Goal: Task Accomplishment & Management: Use online tool/utility

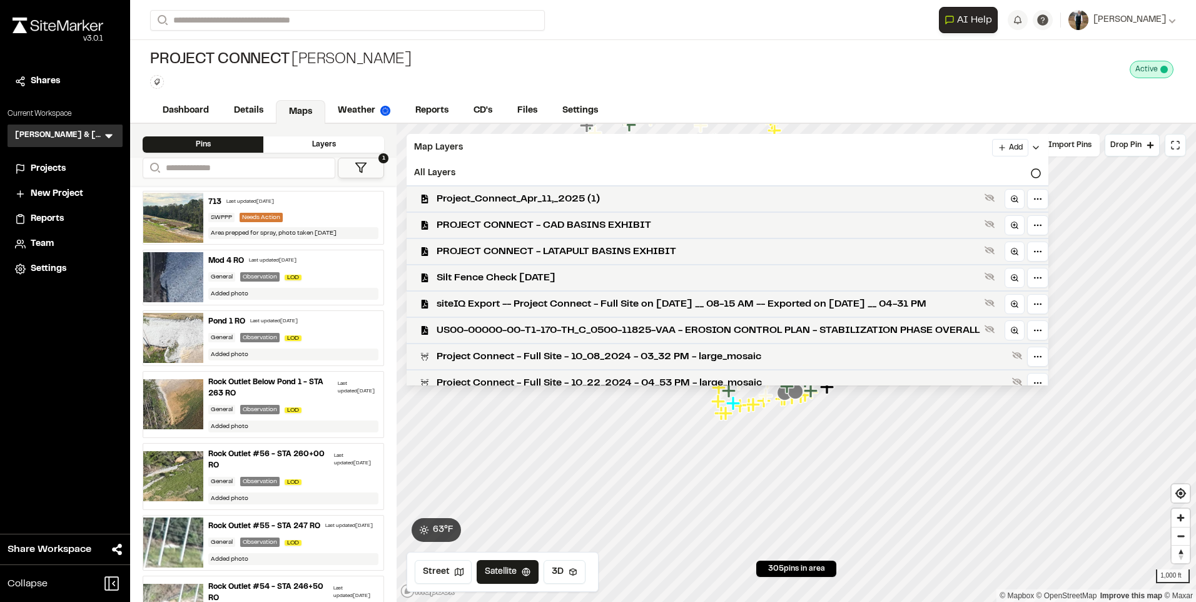
scroll to position [536, 0]
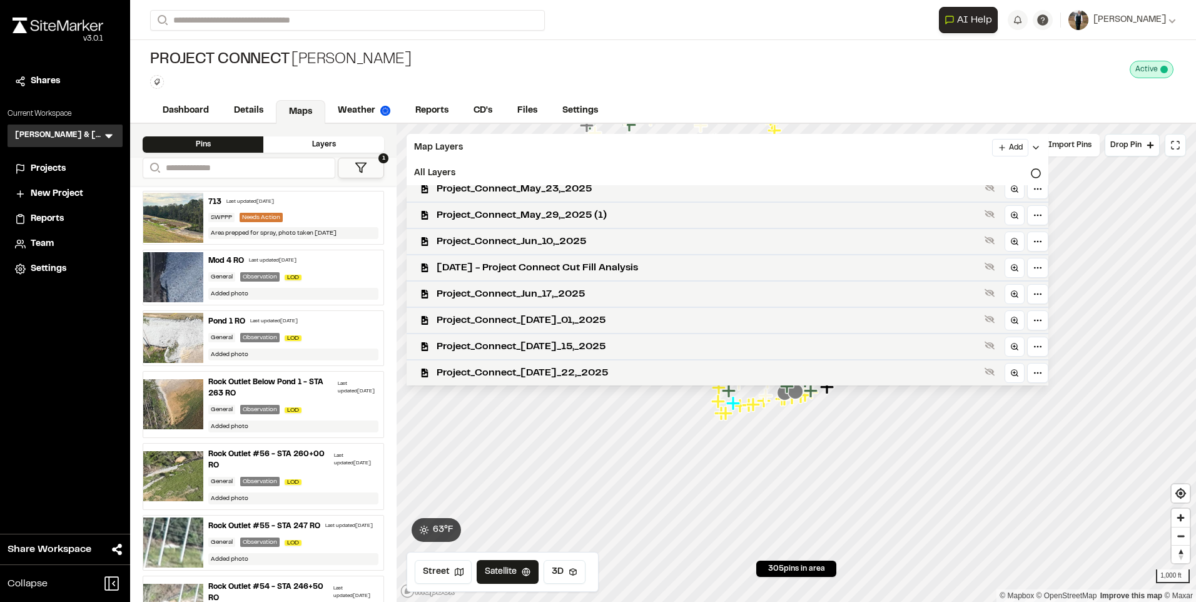
click at [336, 140] on div "Layers" at bounding box center [323, 144] width 121 height 16
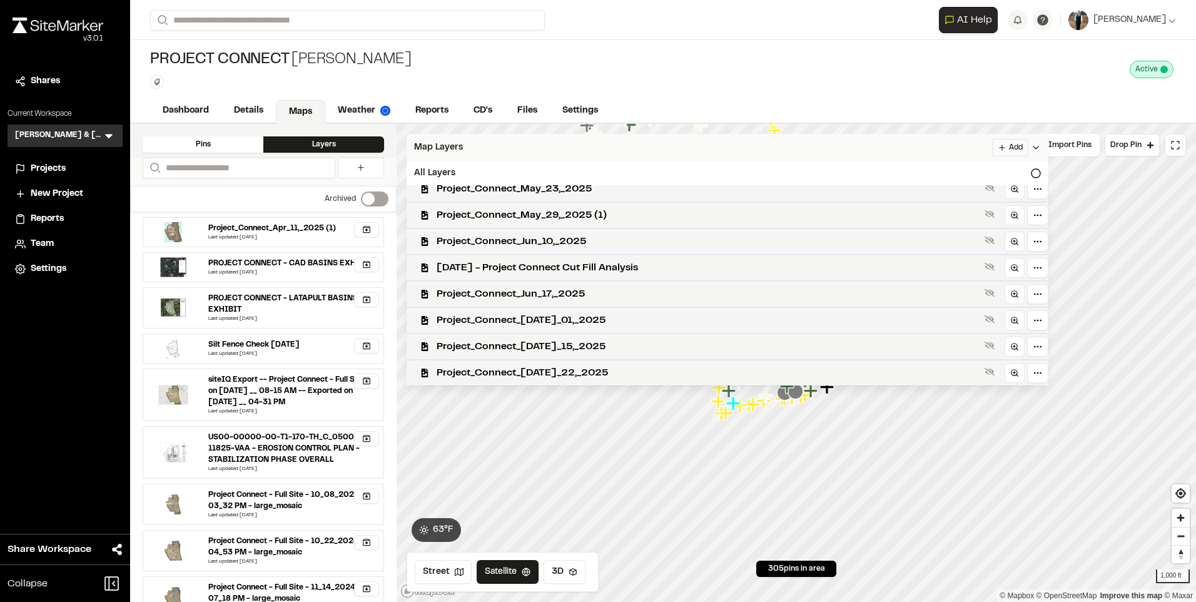
click at [460, 140] on div "Map Layers Add" at bounding box center [728, 148] width 642 height 28
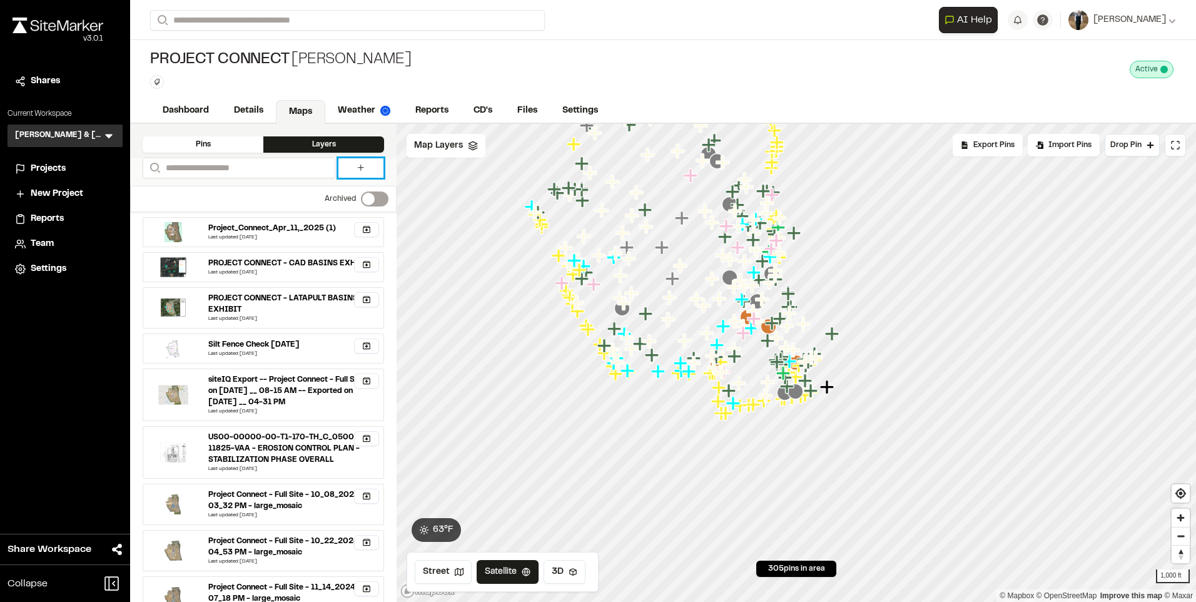
click at [363, 171] on icon at bounding box center [361, 168] width 10 height 10
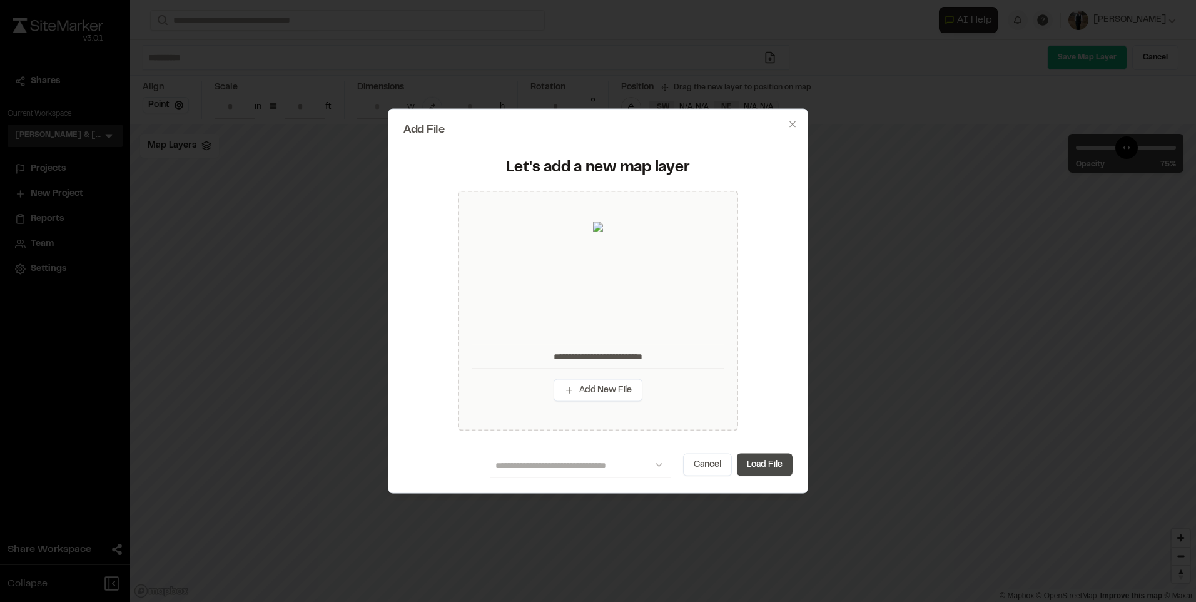
click at [786, 469] on button "Load File" at bounding box center [765, 464] width 56 height 23
type input "**********"
type input "****"
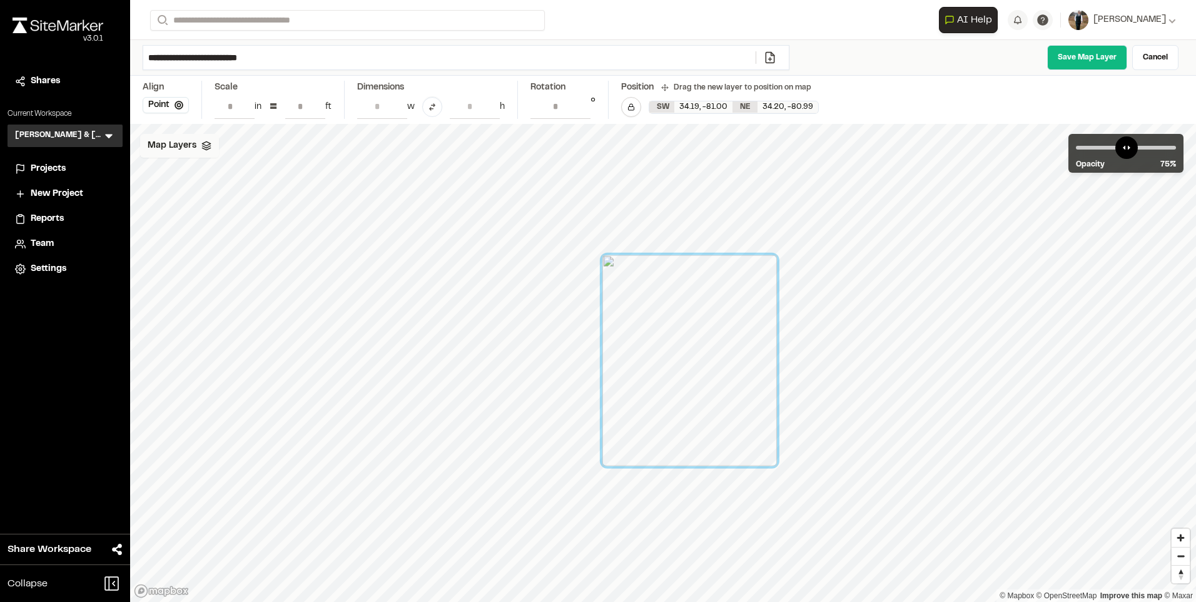
click at [188, 146] on span "Map Layers" at bounding box center [172, 146] width 49 height 14
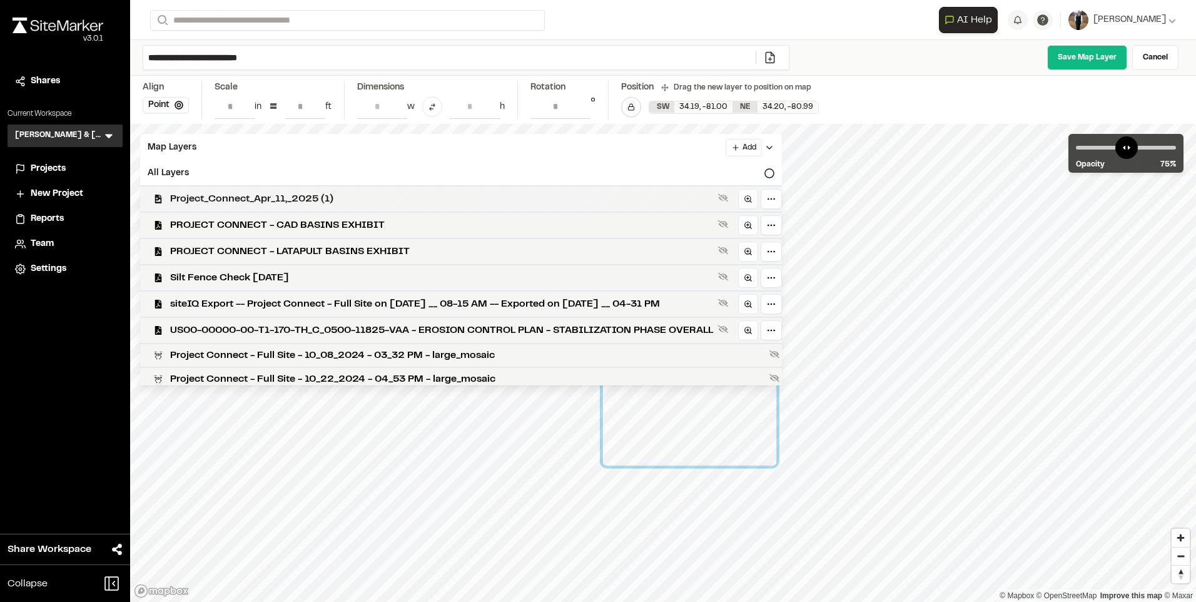
click at [279, 203] on span "Project_Connect_Apr_11,_2025 (1)" at bounding box center [441, 198] width 543 height 15
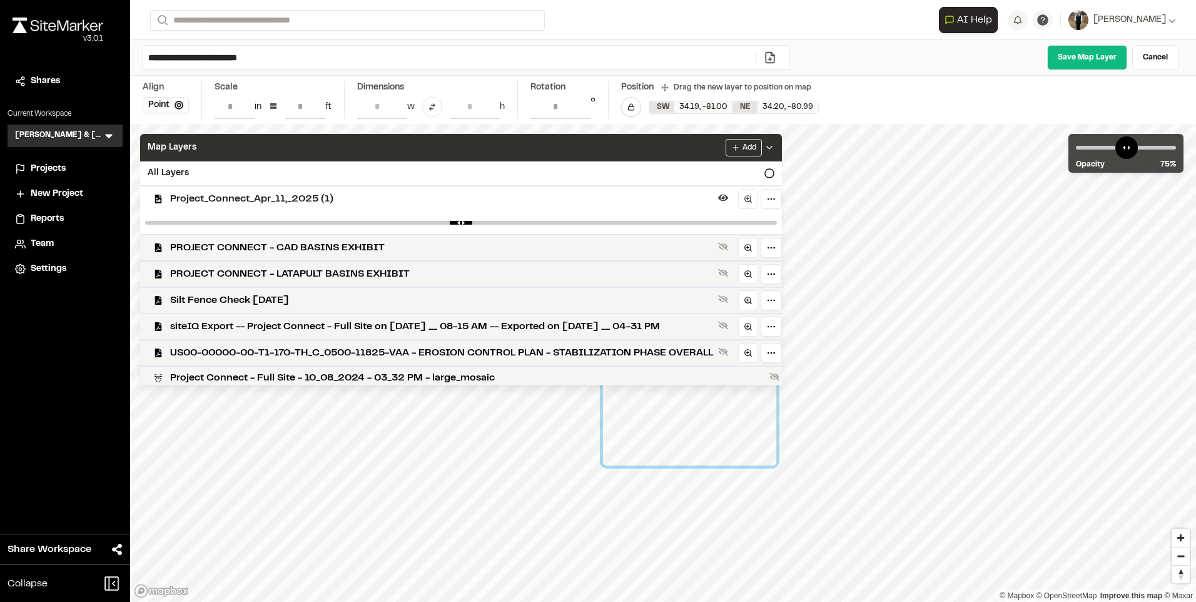
click at [295, 152] on div "Map Layers Add" at bounding box center [461, 148] width 642 height 28
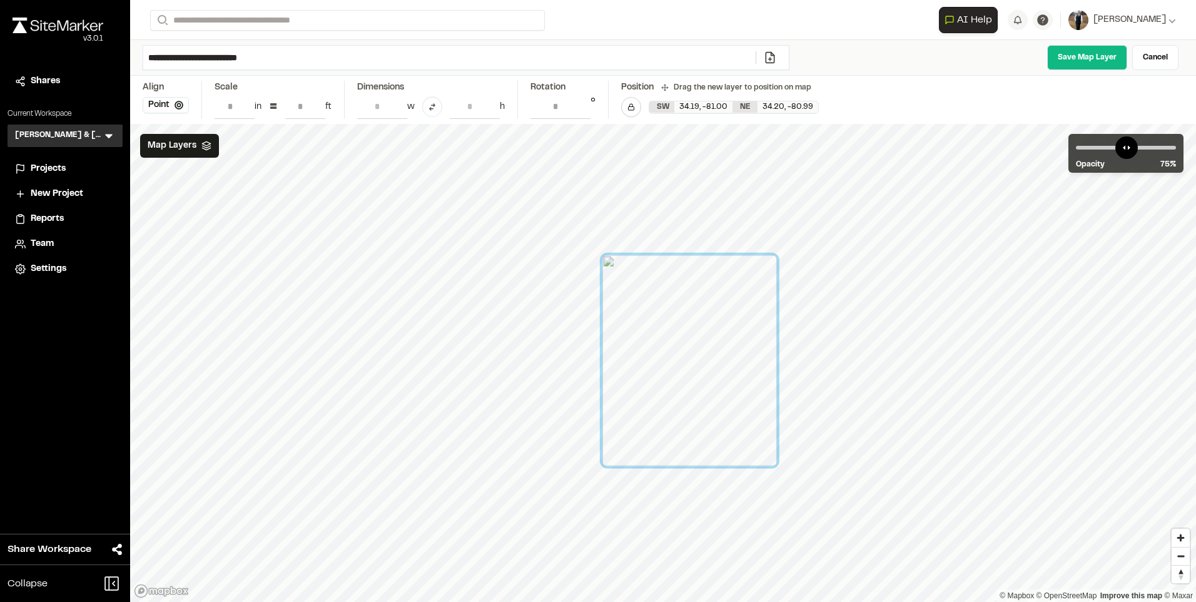
click at [305, 103] on input "**" at bounding box center [305, 106] width 40 height 24
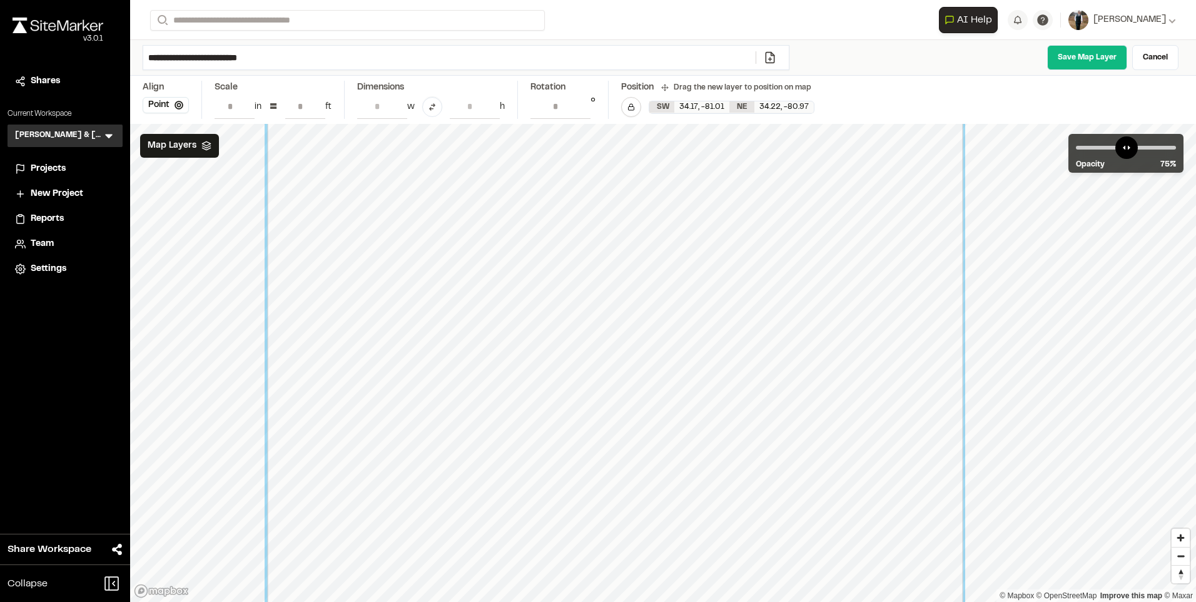
type input "***"
drag, startPoint x: 1146, startPoint y: 150, endPoint x: 1134, endPoint y: 150, distance: 11.3
type input "**"
click at [1134, 150] on input "range" at bounding box center [1126, 148] width 100 height 4
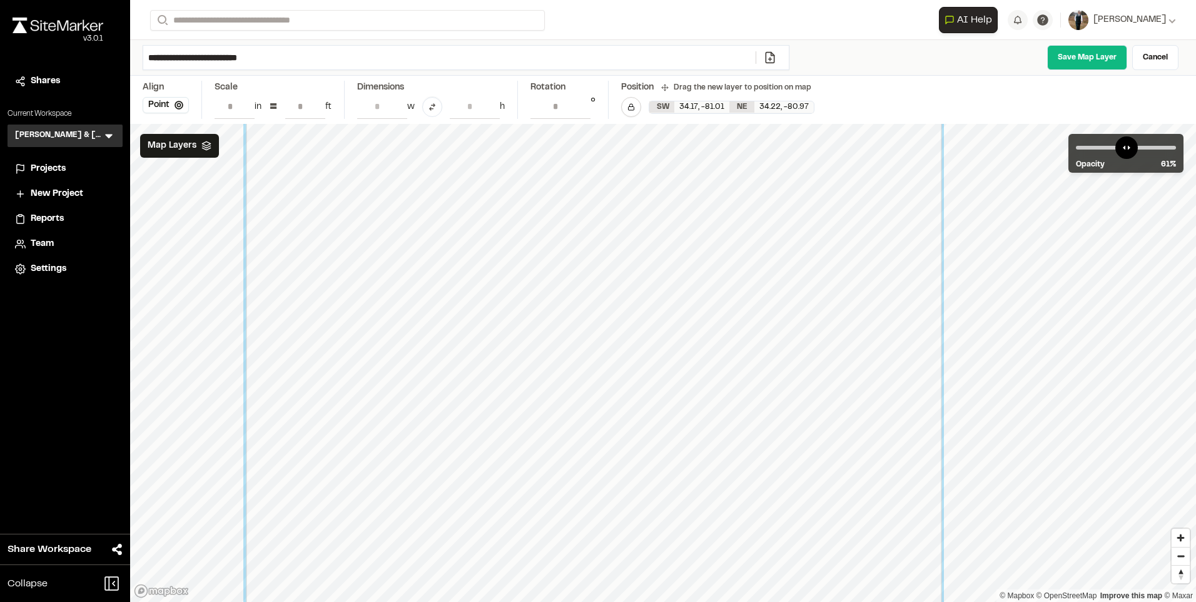
drag, startPoint x: 458, startPoint y: 354, endPoint x: 437, endPoint y: 307, distance: 51.3
click at [437, 307] on div at bounding box center [594, 313] width 696 height 843
click at [305, 108] on input "***" at bounding box center [305, 106] width 40 height 24
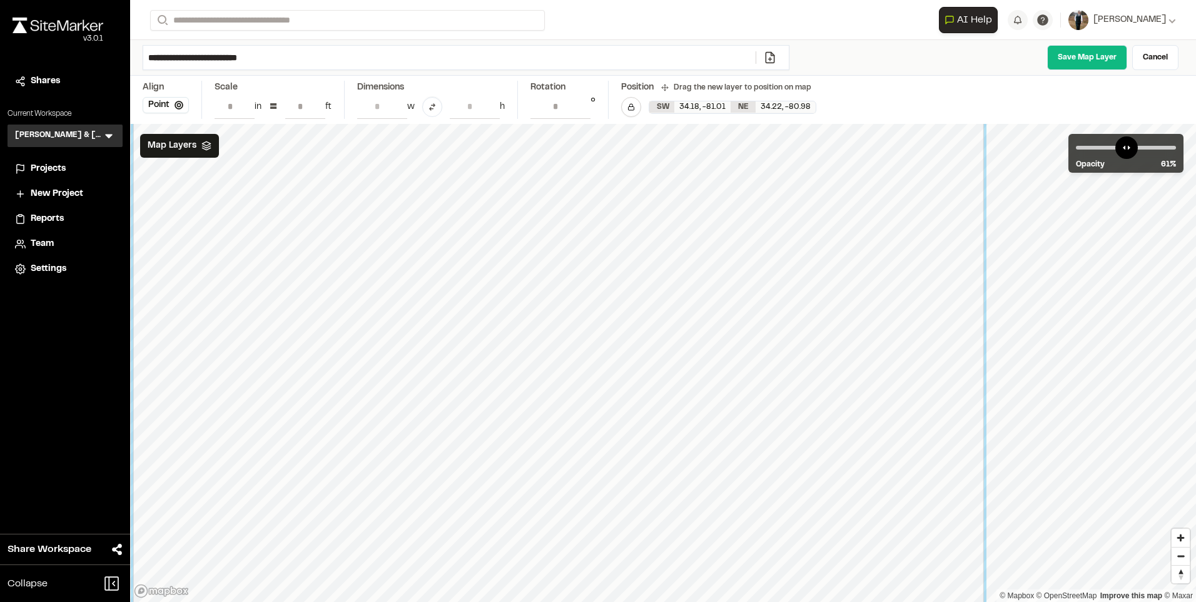
drag, startPoint x: 487, startPoint y: 364, endPoint x: 357, endPoint y: 331, distance: 134.3
click at [357, 337] on div at bounding box center [558, 316] width 851 height 1031
drag, startPoint x: 300, startPoint y: 101, endPoint x: 321, endPoint y: 123, distance: 30.1
click at [300, 101] on input "***" at bounding box center [305, 106] width 40 height 24
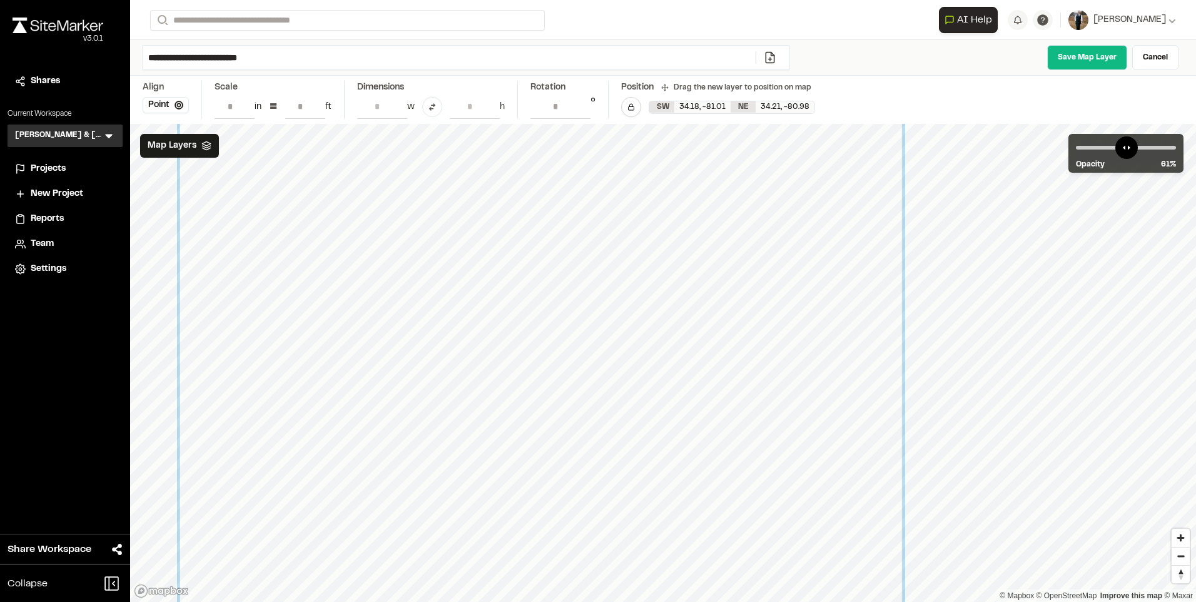
drag, startPoint x: 362, startPoint y: 297, endPoint x: 343, endPoint y: 280, distance: 24.4
click at [343, 280] on div at bounding box center [541, 300] width 723 height 876
click at [302, 101] on input "***" at bounding box center [305, 106] width 40 height 24
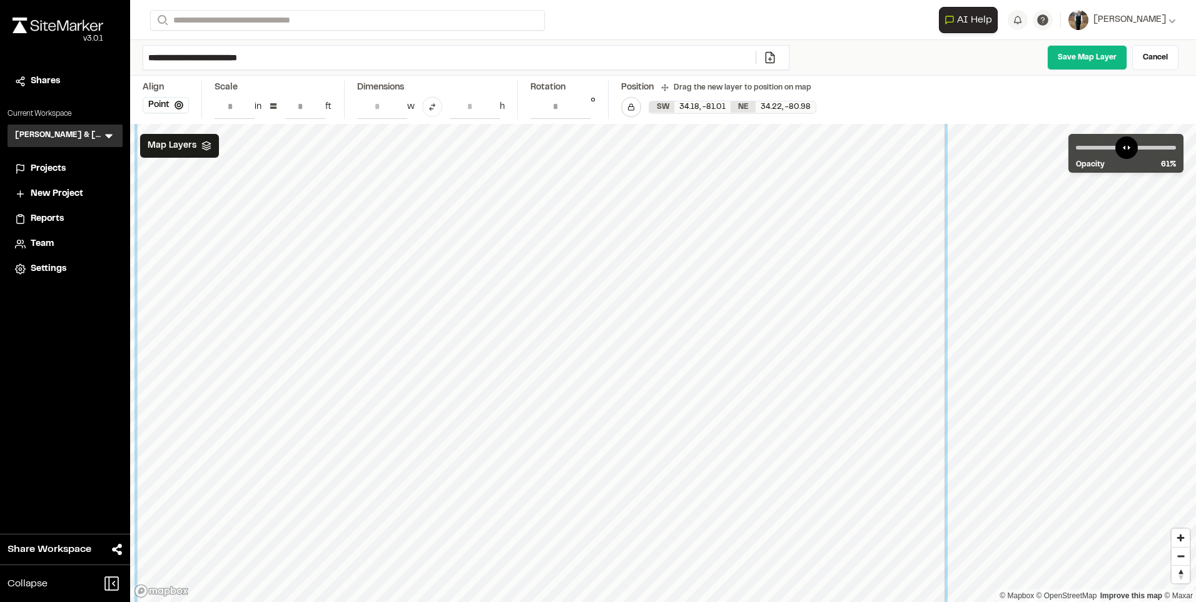
type input "***"
drag, startPoint x: 391, startPoint y: 275, endPoint x: 390, endPoint y: 291, distance: 16.3
click at [390, 291] on div at bounding box center [540, 316] width 808 height 979
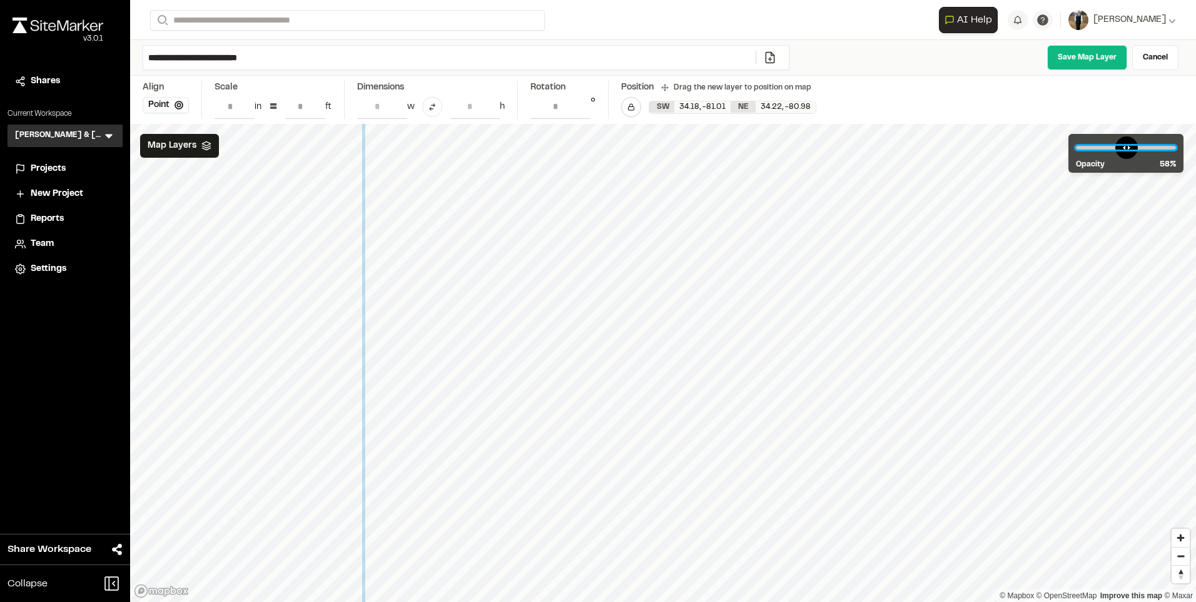
drag, startPoint x: 1139, startPoint y: 142, endPoint x: 1132, endPoint y: 153, distance: 12.7
type input "**"
click at [1132, 150] on input "range" at bounding box center [1126, 148] width 100 height 4
click at [303, 106] on input "***" at bounding box center [305, 106] width 40 height 24
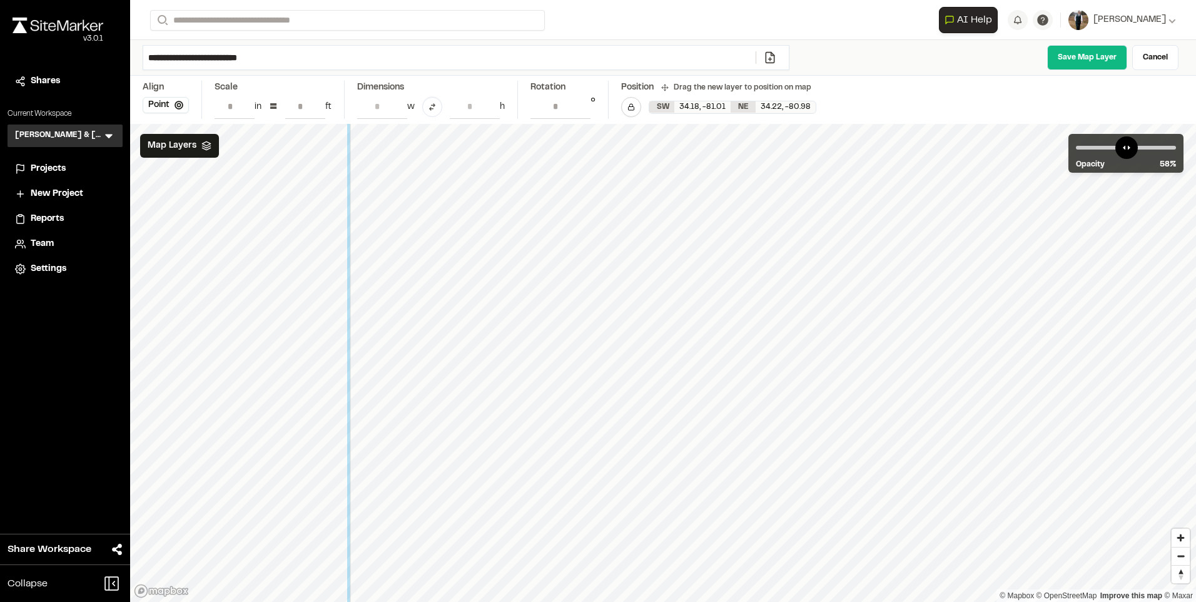
type input "***"
click at [788, 281] on div at bounding box center [925, 381] width 1150 height 1393
drag, startPoint x: 1134, startPoint y: 143, endPoint x: 1114, endPoint y: 131, distance: 22.7
click at [1114, 146] on input "range" at bounding box center [1126, 148] width 100 height 4
drag, startPoint x: 850, startPoint y: 389, endPoint x: 854, endPoint y: 382, distance: 8.7
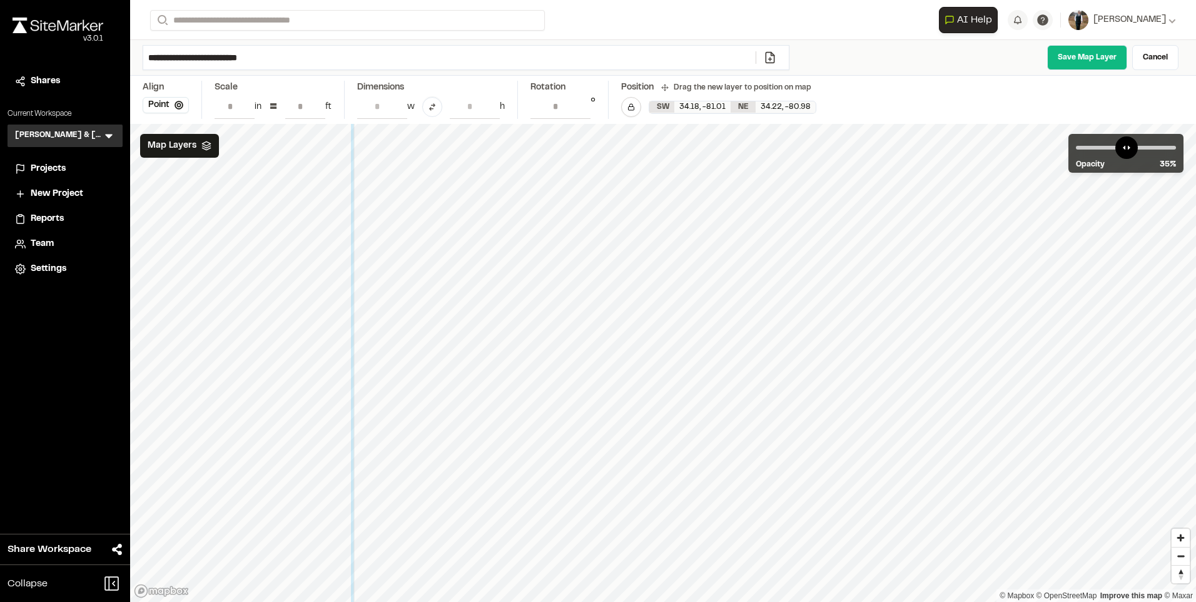
click at [854, 382] on div at bounding box center [928, 374] width 1150 height 1393
drag, startPoint x: 1121, startPoint y: 143, endPoint x: 1100, endPoint y: 151, distance: 22.2
type input "**"
click at [1100, 150] on input "range" at bounding box center [1126, 148] width 100 height 4
click at [302, 104] on input "***" at bounding box center [305, 106] width 40 height 24
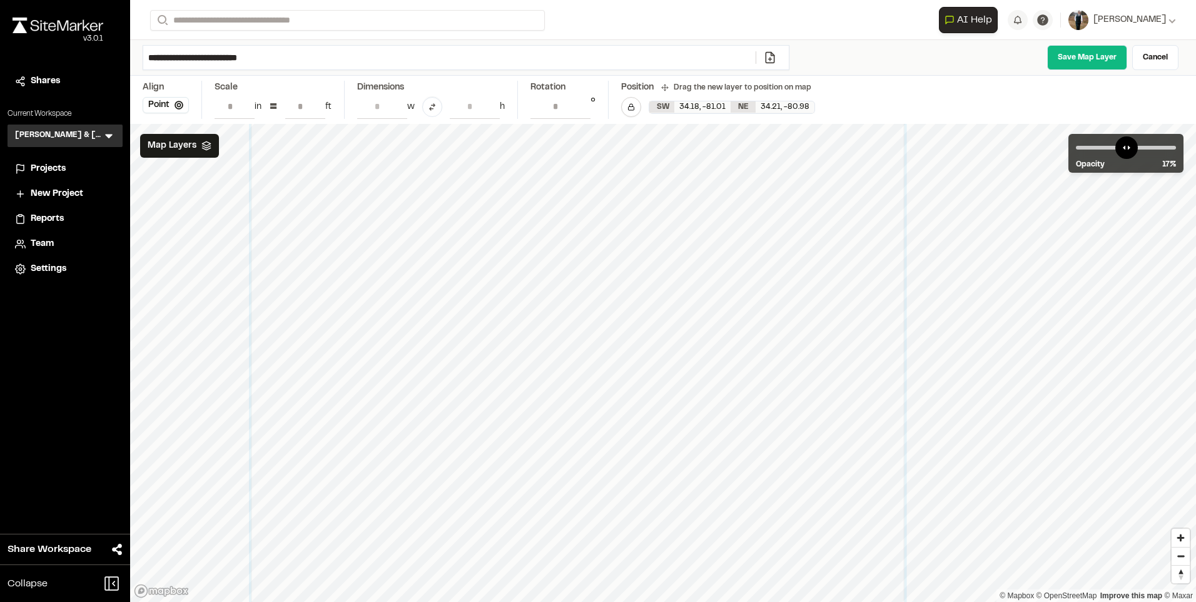
type input "***"
click at [500, 308] on div at bounding box center [577, 357] width 653 height 791
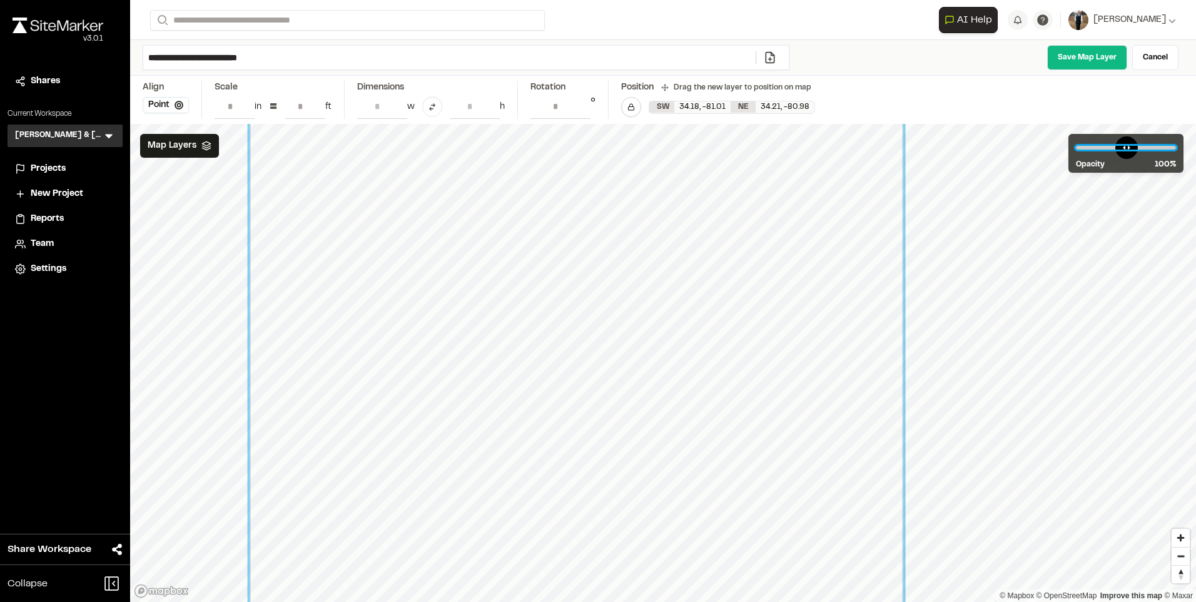
drag, startPoint x: 1105, startPoint y: 150, endPoint x: 1411, endPoint y: 143, distance: 306.0
click at [1176, 146] on input "range" at bounding box center [1126, 148] width 100 height 4
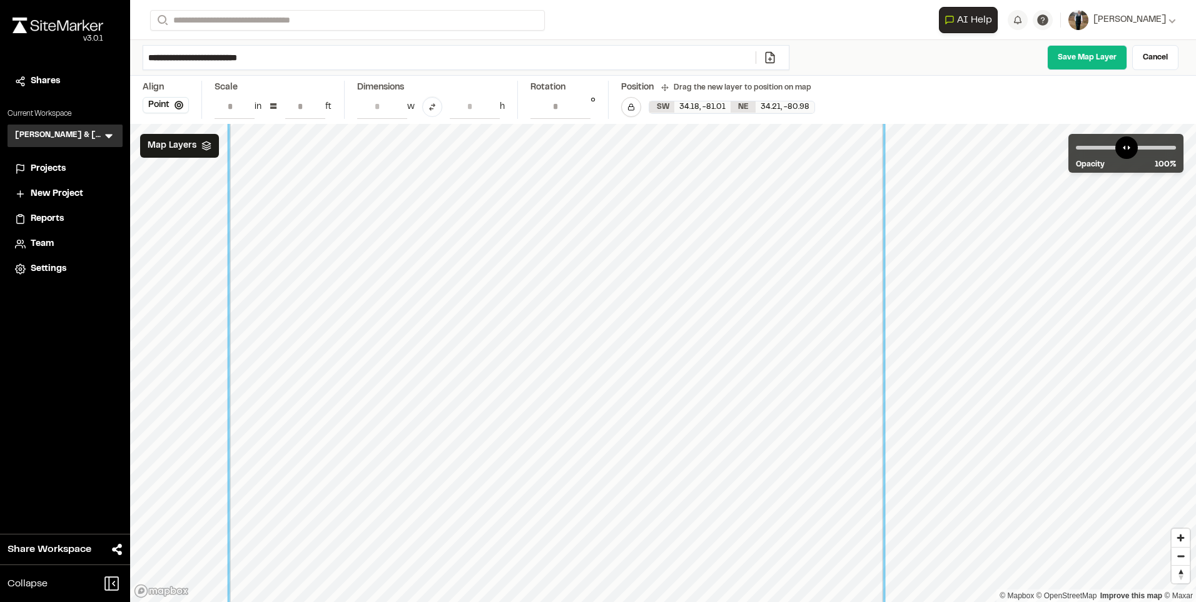
drag, startPoint x: 484, startPoint y: 296, endPoint x: 466, endPoint y: 294, distance: 17.6
click at [464, 298] on div at bounding box center [556, 361] width 653 height 791
drag, startPoint x: 1164, startPoint y: 148, endPoint x: 1114, endPoint y: 148, distance: 49.4
click at [1114, 148] on input "range" at bounding box center [1126, 148] width 100 height 4
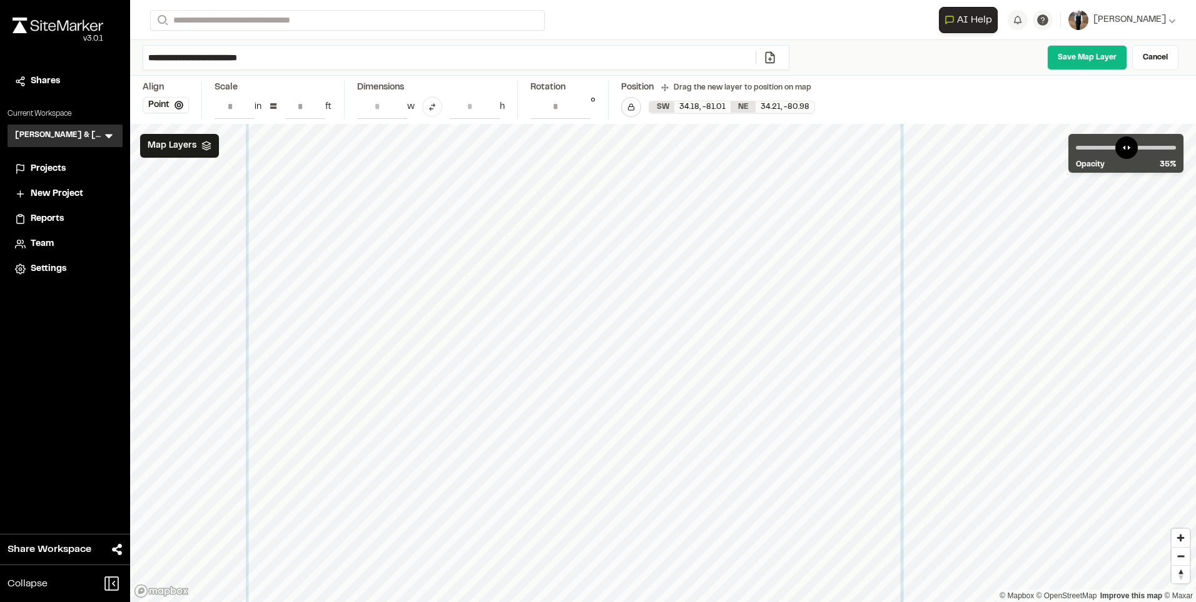
drag, startPoint x: 828, startPoint y: 294, endPoint x: 843, endPoint y: 291, distance: 15.3
click at [843, 291] on div at bounding box center [574, 356] width 653 height 791
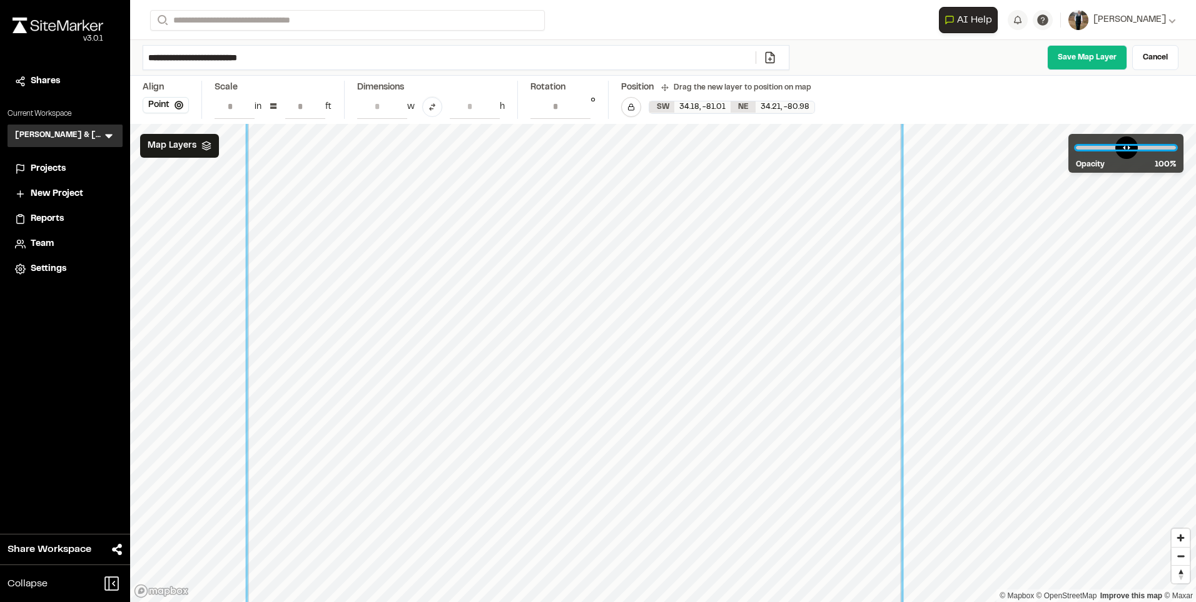
drag, startPoint x: 1112, startPoint y: 151, endPoint x: 1209, endPoint y: 150, distance: 96.3
click at [1176, 150] on input "range" at bounding box center [1126, 148] width 100 height 4
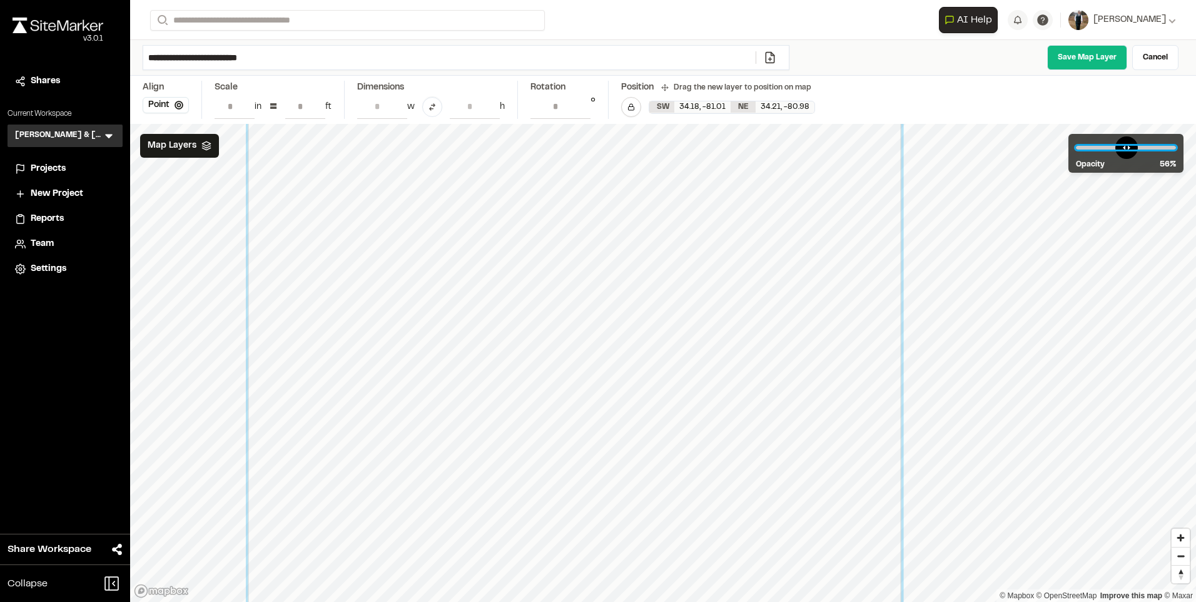
drag, startPoint x: 1170, startPoint y: 145, endPoint x: 1131, endPoint y: 160, distance: 42.0
click at [1131, 150] on input "range" at bounding box center [1126, 148] width 100 height 4
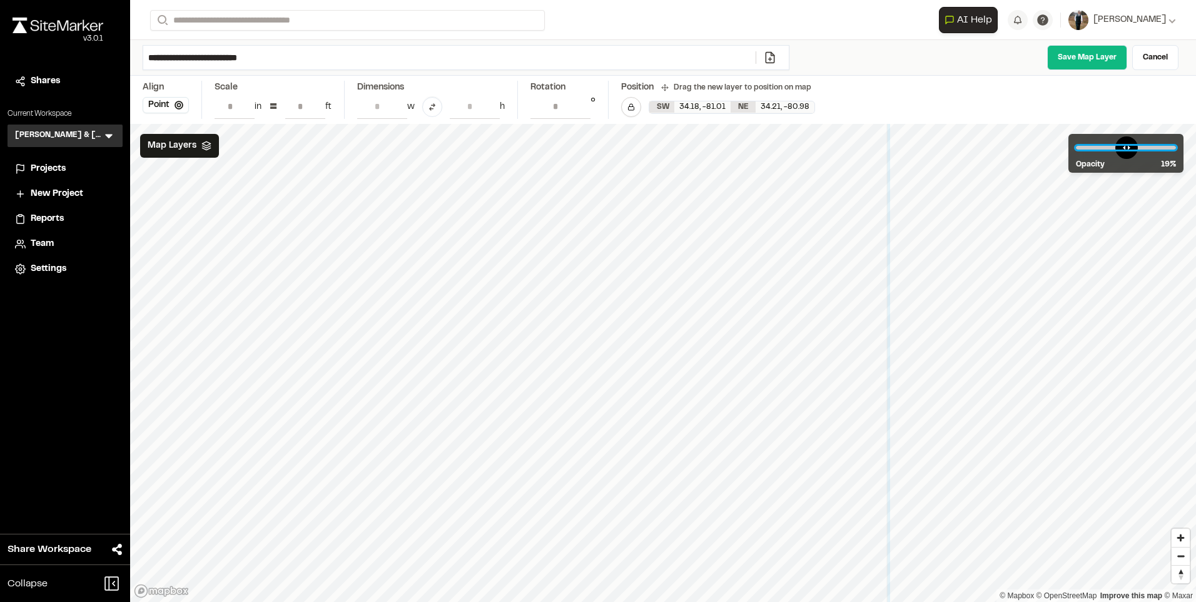
drag, startPoint x: 1132, startPoint y: 148, endPoint x: 1102, endPoint y: 149, distance: 30.1
click at [1102, 149] on input "range" at bounding box center [1126, 148] width 100 height 4
drag, startPoint x: 1106, startPoint y: 146, endPoint x: 1119, endPoint y: 153, distance: 14.3
type input "**"
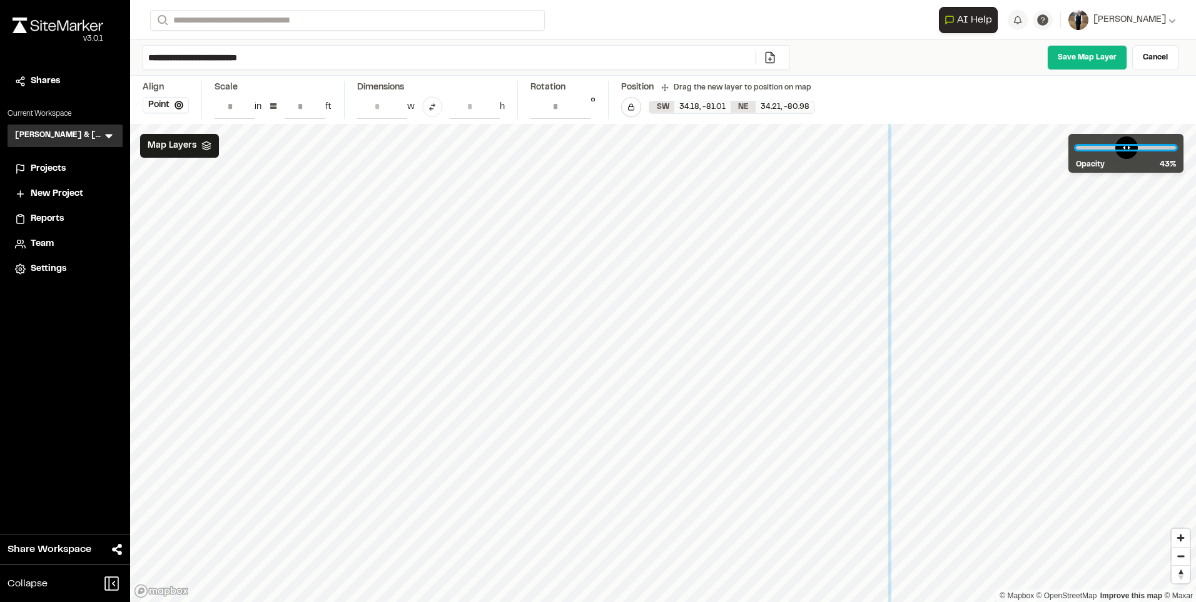
click at [1119, 150] on input "range" at bounding box center [1126, 148] width 100 height 4
click at [306, 107] on input "***" at bounding box center [305, 106] width 40 height 24
type input "***"
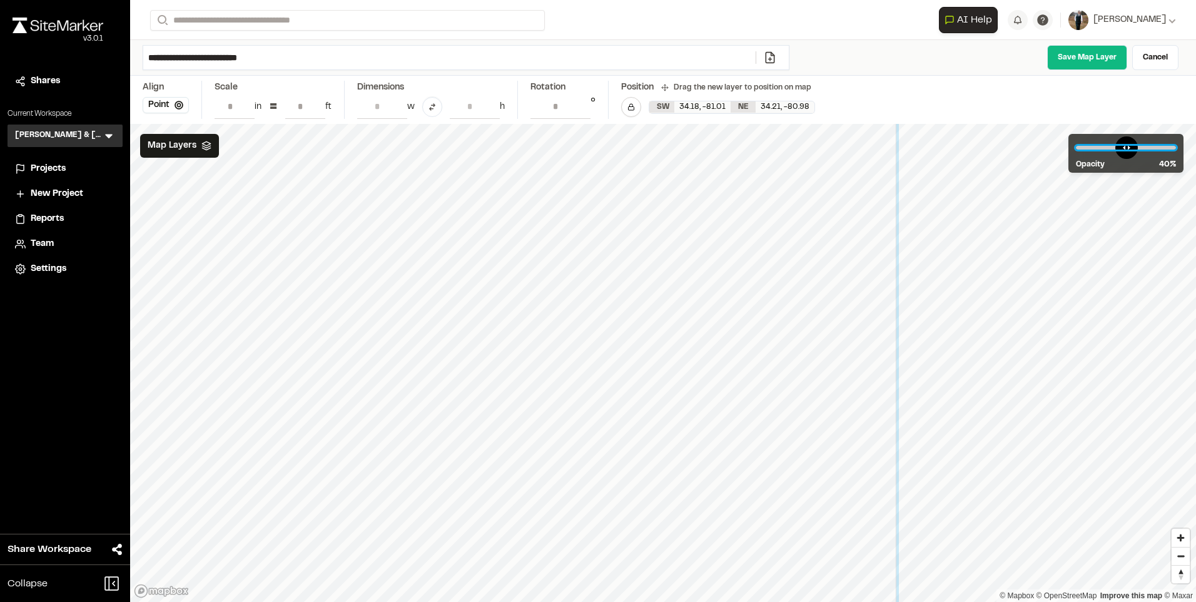
drag, startPoint x: 1122, startPoint y: 148, endPoint x: 1118, endPoint y: 170, distance: 21.7
click at [1118, 150] on input "range" at bounding box center [1126, 148] width 100 height 4
drag, startPoint x: 1119, startPoint y: 145, endPoint x: 1128, endPoint y: 148, distance: 10.1
click at [1129, 148] on input "range" at bounding box center [1126, 148] width 100 height 4
drag, startPoint x: 1137, startPoint y: 147, endPoint x: 1105, endPoint y: 152, distance: 31.7
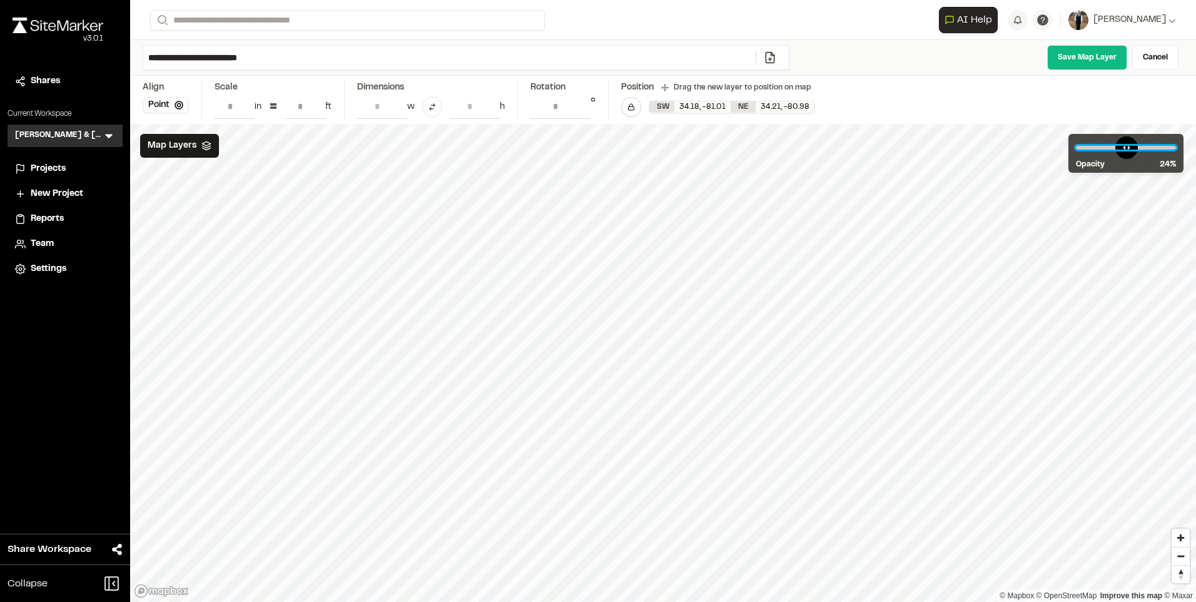
click at [1105, 150] on input "range" at bounding box center [1126, 148] width 100 height 4
drag, startPoint x: 1108, startPoint y: 146, endPoint x: 1128, endPoint y: 152, distance: 21.0
click at [1128, 150] on input "range" at bounding box center [1126, 148] width 100 height 4
click at [1129, 146] on input "range" at bounding box center [1126, 148] width 100 height 4
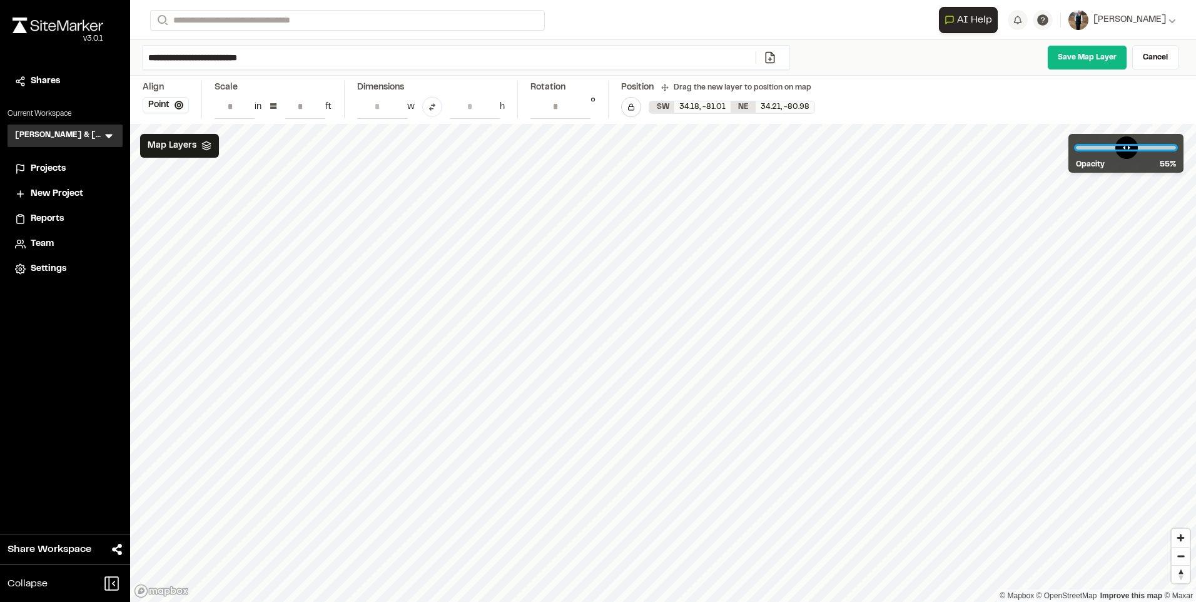
click at [1130, 150] on input "range" at bounding box center [1126, 148] width 100 height 4
drag, startPoint x: 1134, startPoint y: 151, endPoint x: 1120, endPoint y: 146, distance: 15.0
type input "**"
click at [1120, 146] on input "range" at bounding box center [1126, 148] width 100 height 4
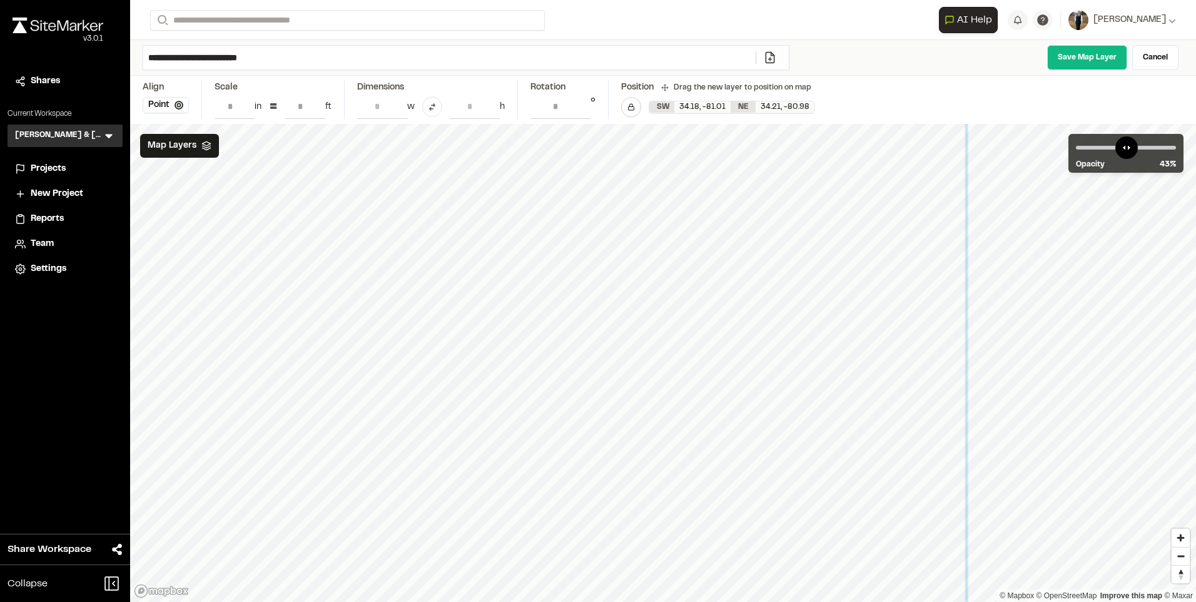
click at [308, 106] on input "***" at bounding box center [305, 106] width 40 height 24
type input "***"
drag, startPoint x: 1126, startPoint y: 145, endPoint x: 1138, endPoint y: 150, distance: 13.7
click at [1138, 150] on input "range" at bounding box center [1126, 148] width 100 height 4
drag, startPoint x: 579, startPoint y: 402, endPoint x: 579, endPoint y: 151, distance: 250.9
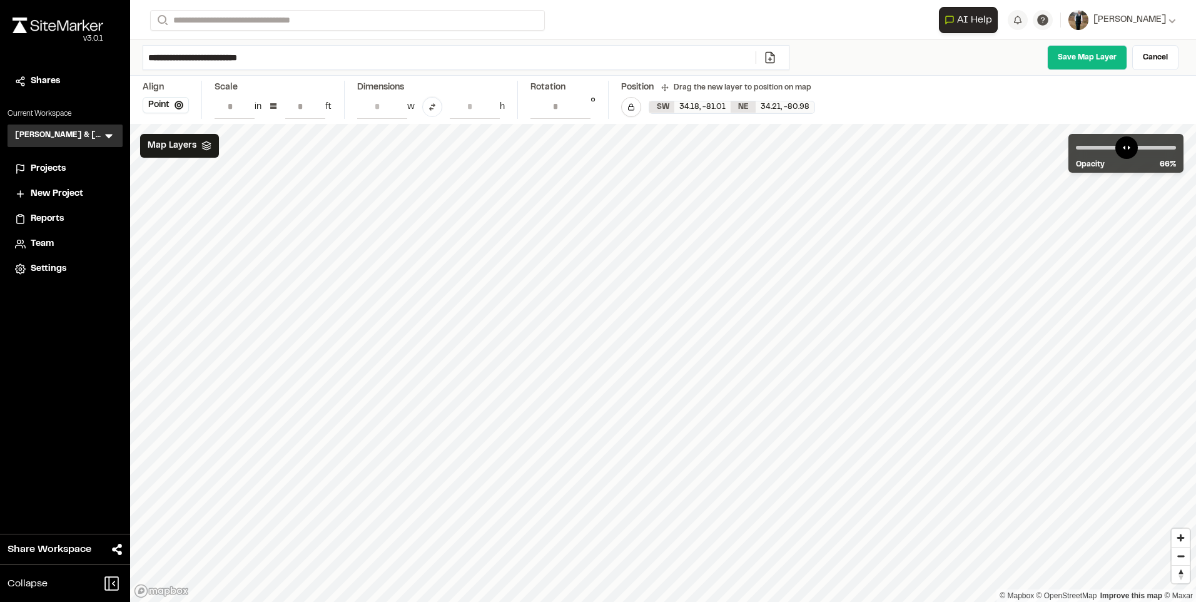
drag, startPoint x: 1145, startPoint y: 150, endPoint x: 1168, endPoint y: 150, distance: 23.2
click at [1168, 150] on input "range" at bounding box center [1126, 148] width 100 height 4
drag, startPoint x: 1164, startPoint y: 143, endPoint x: 1174, endPoint y: 146, distance: 10.1
click at [1174, 146] on input "range" at bounding box center [1126, 148] width 100 height 4
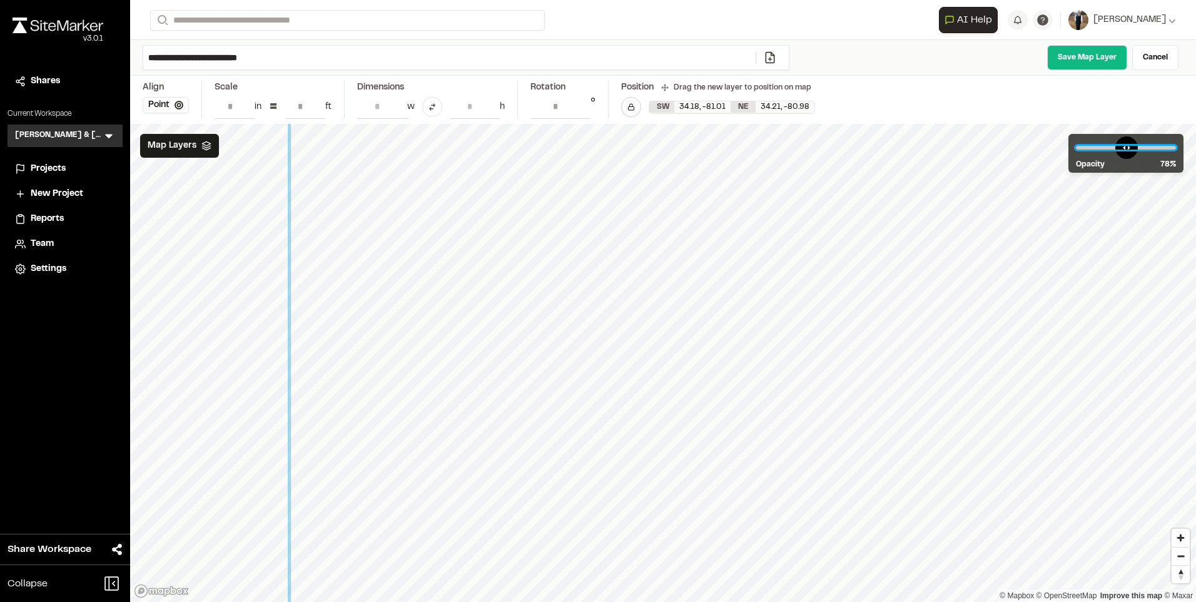
drag, startPoint x: 1167, startPoint y: 151, endPoint x: 1109, endPoint y: 142, distance: 58.8
click at [1126, 146] on input "range" at bounding box center [1126, 148] width 100 height 4
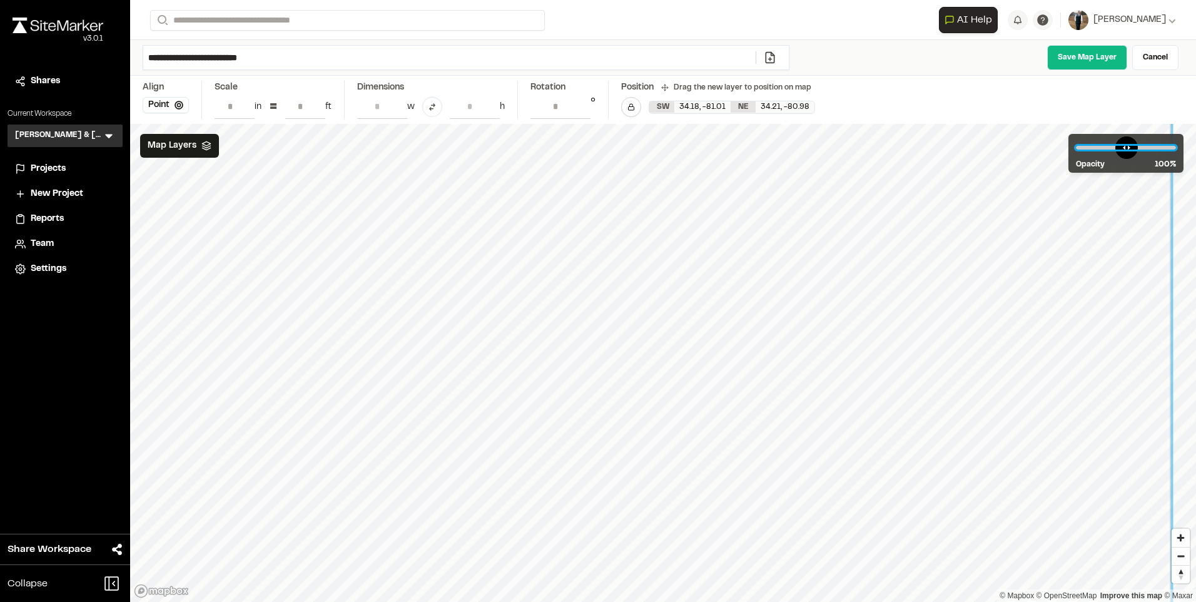
drag, startPoint x: 1125, startPoint y: 141, endPoint x: 1192, endPoint y: 121, distance: 70.7
click at [1176, 146] on input "range" at bounding box center [1126, 148] width 100 height 4
drag, startPoint x: 1171, startPoint y: 142, endPoint x: 1157, endPoint y: 153, distance: 18.3
type input "**"
click at [1157, 150] on input "range" at bounding box center [1126, 148] width 100 height 4
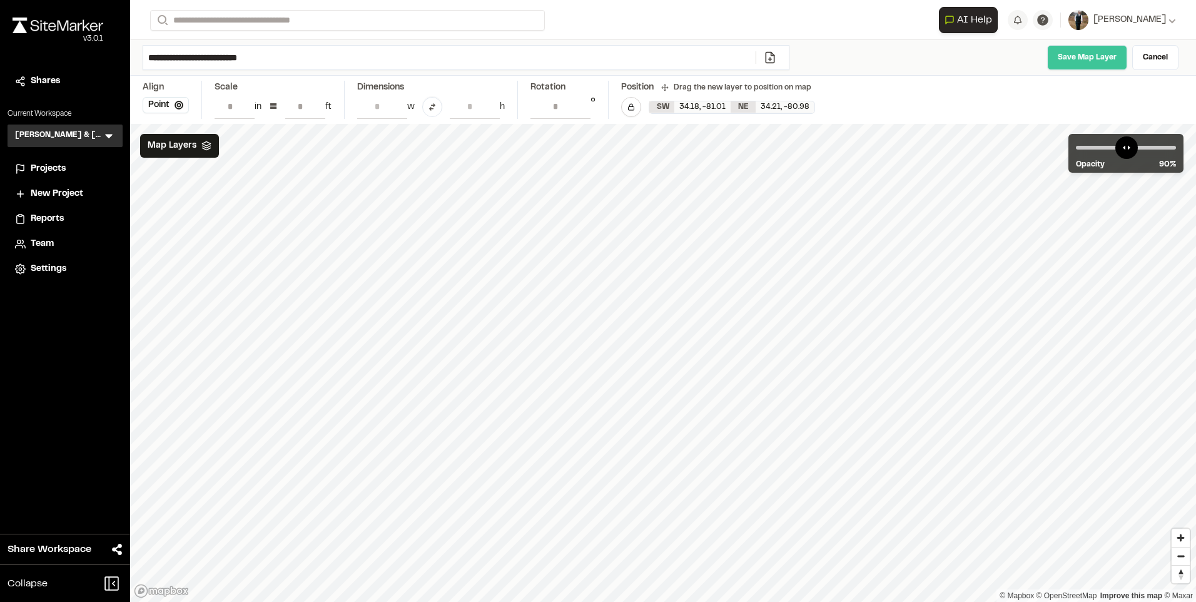
click at [1088, 54] on link "Save Map Layer" at bounding box center [1087, 57] width 80 height 25
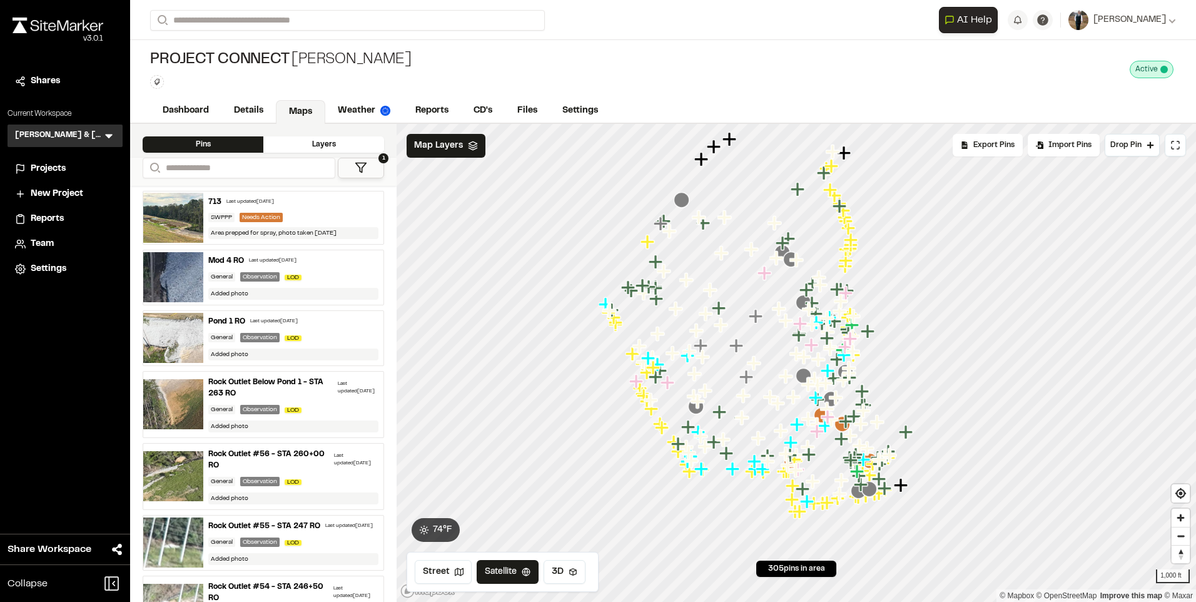
click at [270, 264] on div "Mod 4 RO Last updated [DATE]" at bounding box center [293, 260] width 170 height 11
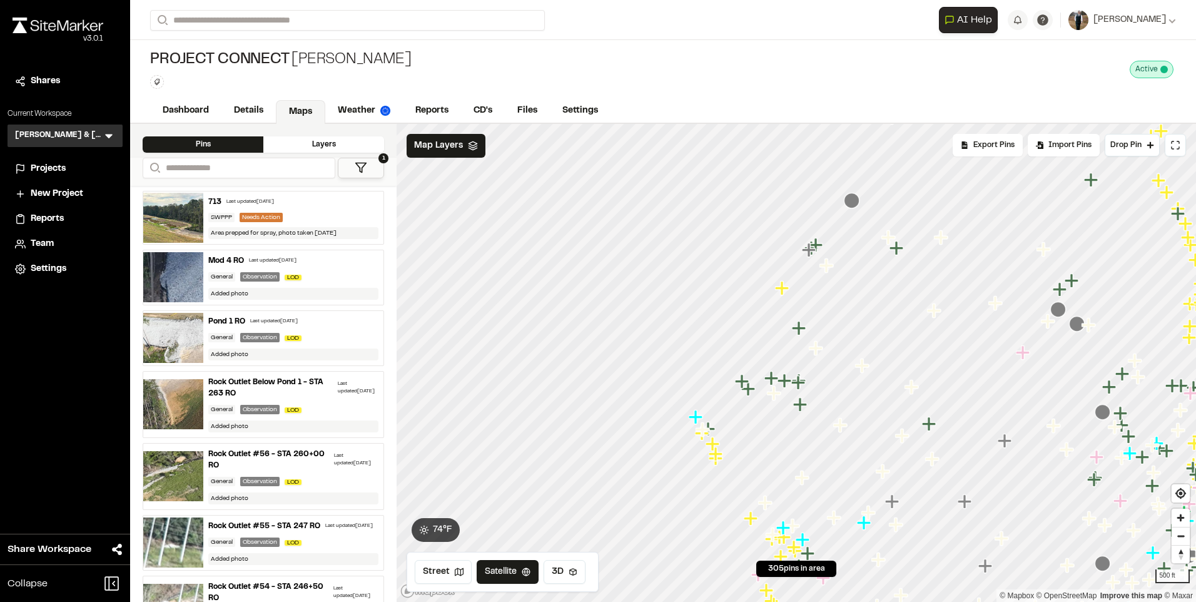
click at [851, 203] on icon "Map marker" at bounding box center [852, 201] width 16 height 16
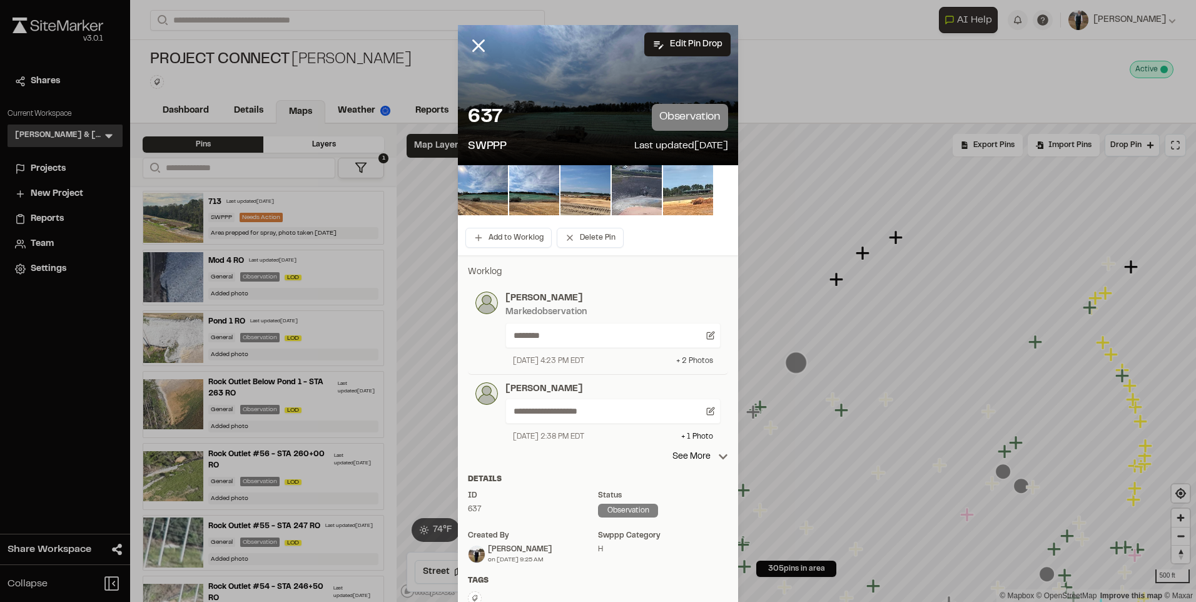
click at [693, 358] on div "+ 2 Photo s" at bounding box center [694, 360] width 37 height 11
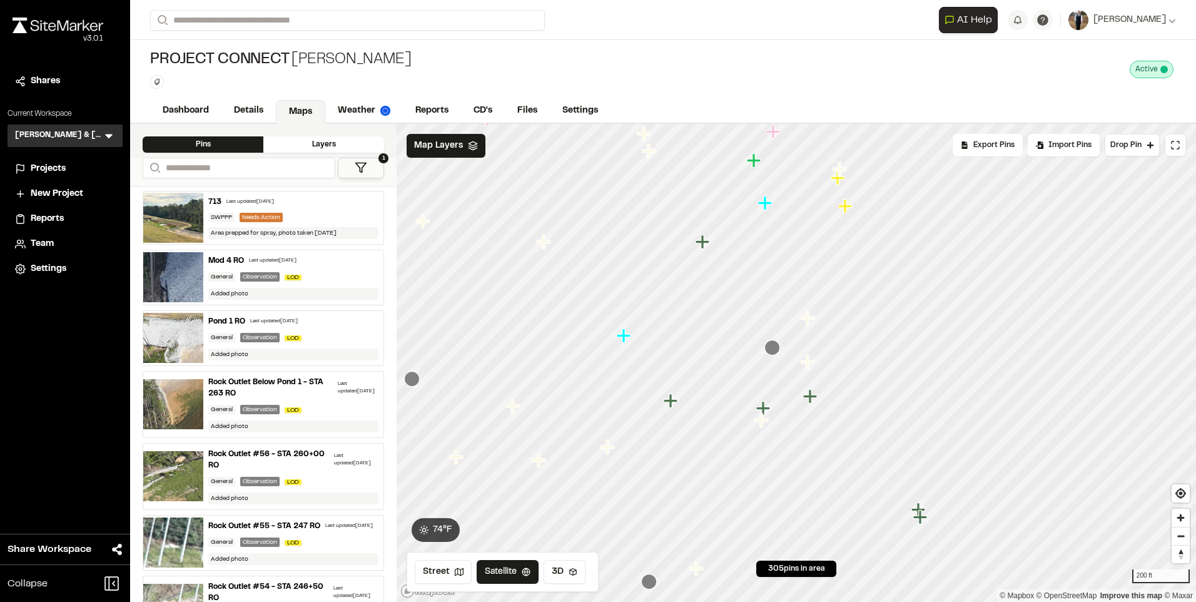
click at [671, 404] on icon "Map marker" at bounding box center [671, 401] width 14 height 14
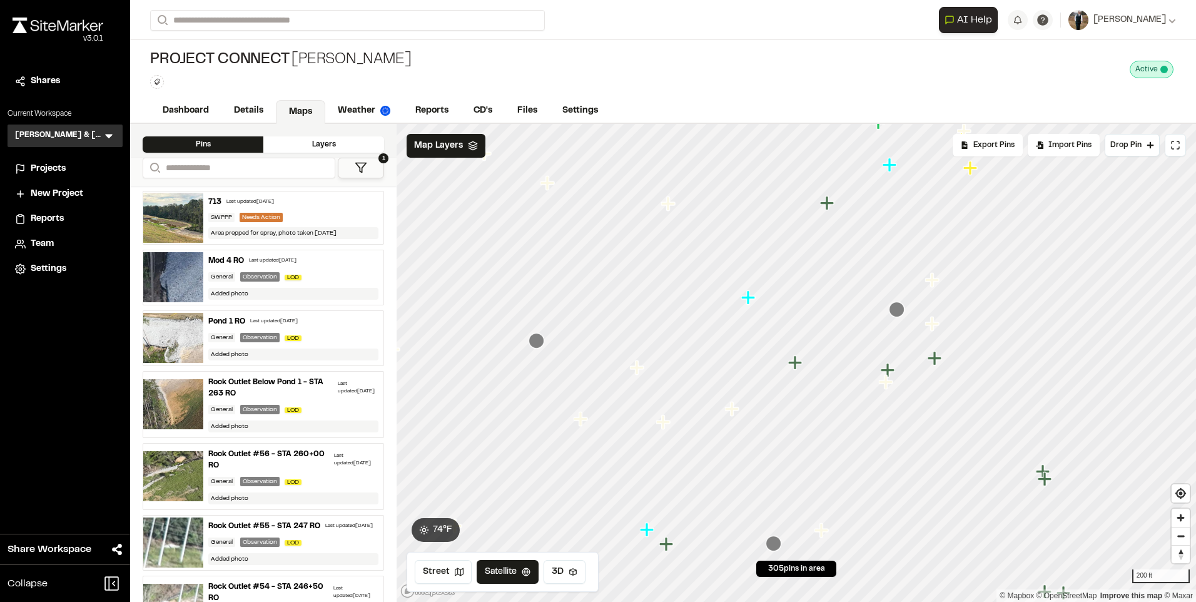
click at [892, 365] on icon "Map marker" at bounding box center [889, 370] width 16 height 16
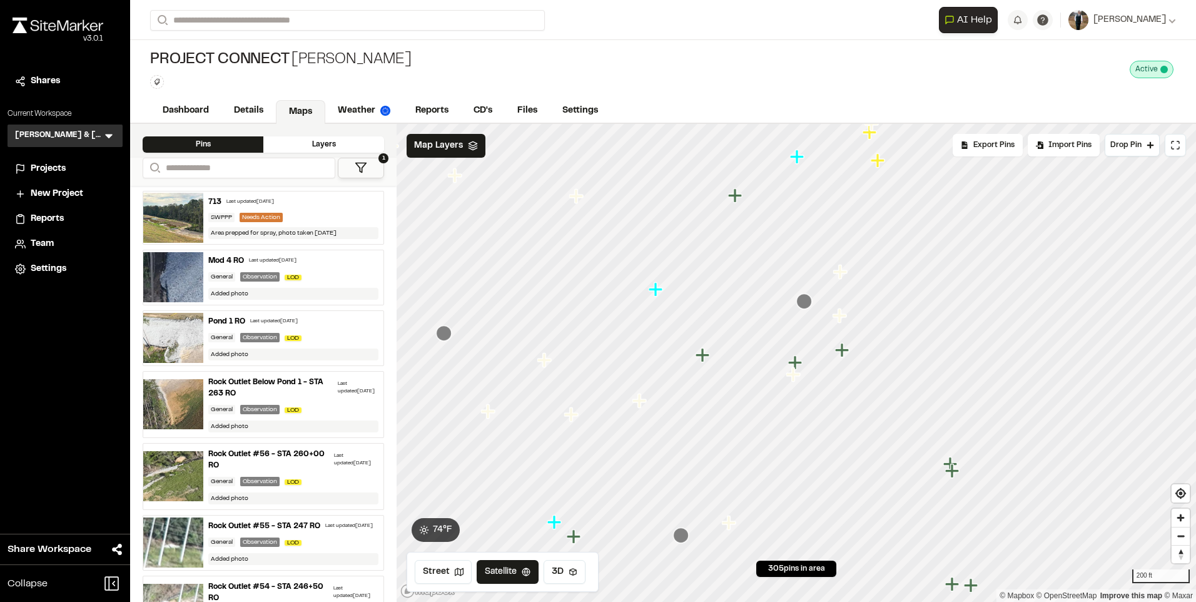
click at [835, 356] on icon "Map marker" at bounding box center [843, 350] width 16 height 16
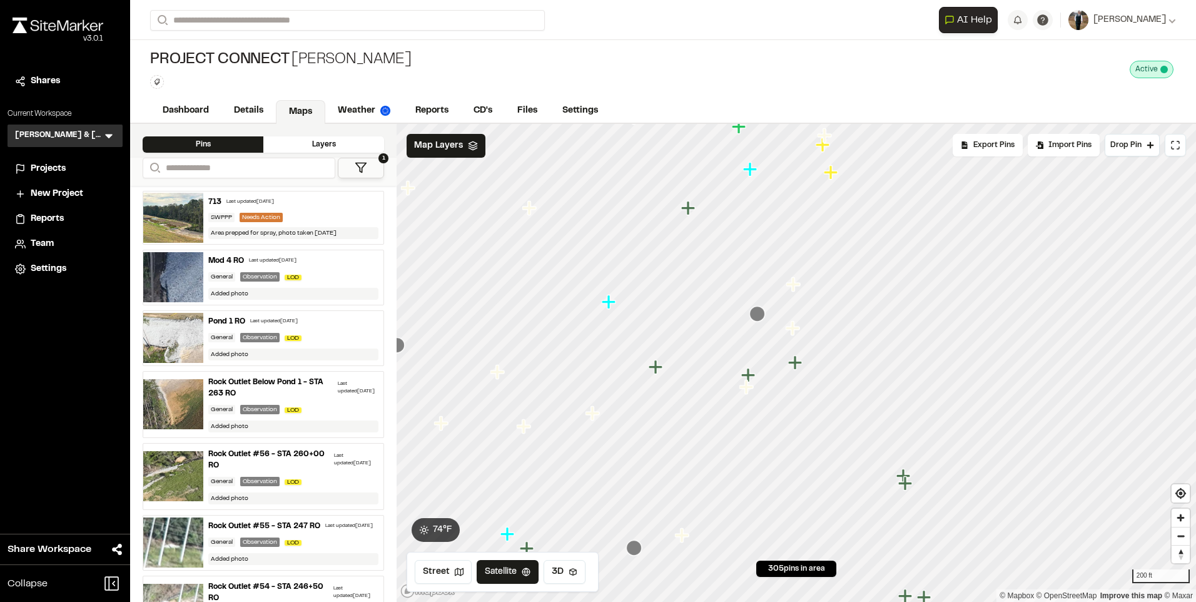
click at [366, 166] on icon at bounding box center [361, 167] width 13 height 13
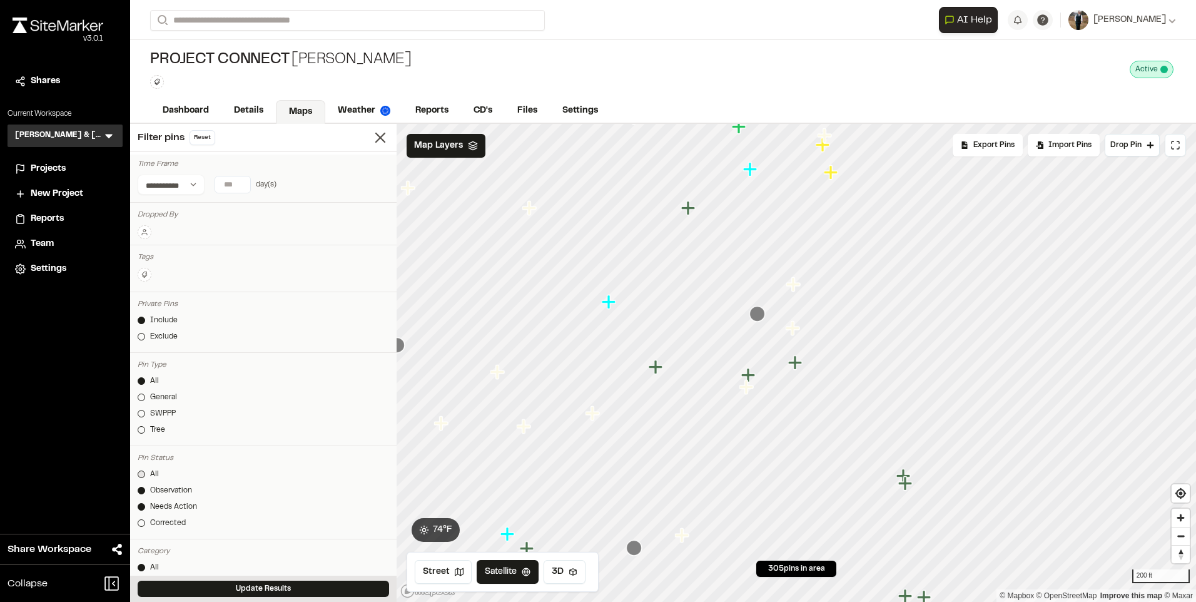
click at [147, 475] on link "All" at bounding box center [264, 474] width 252 height 11
click at [155, 409] on div "SWPPP" at bounding box center [163, 413] width 26 height 11
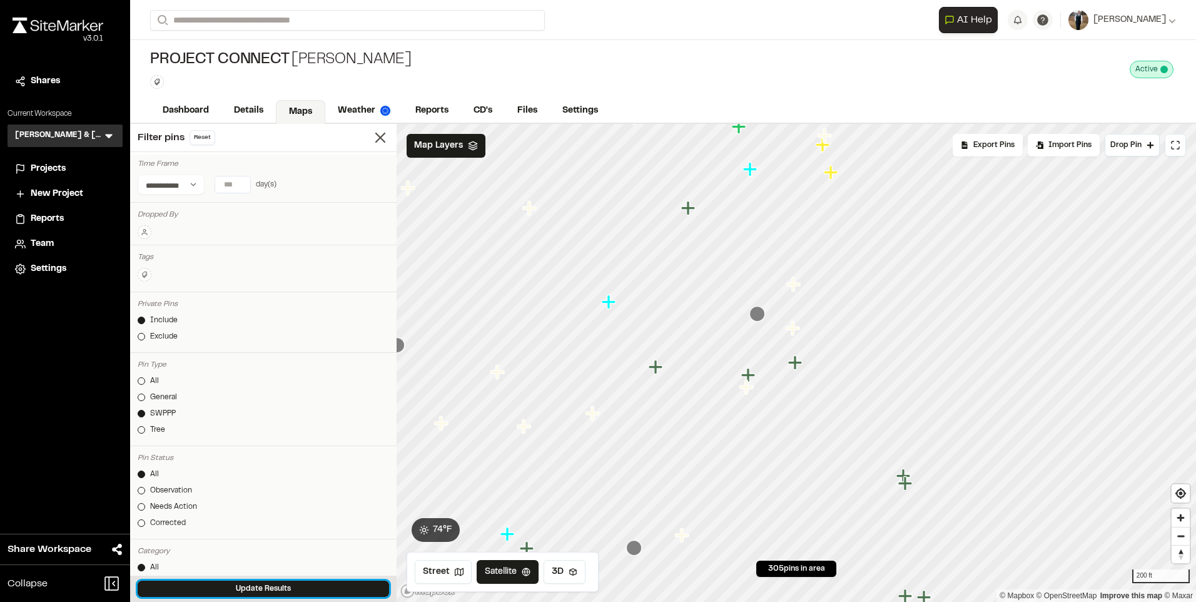
click at [225, 583] on button "Update Results" at bounding box center [264, 589] width 252 height 16
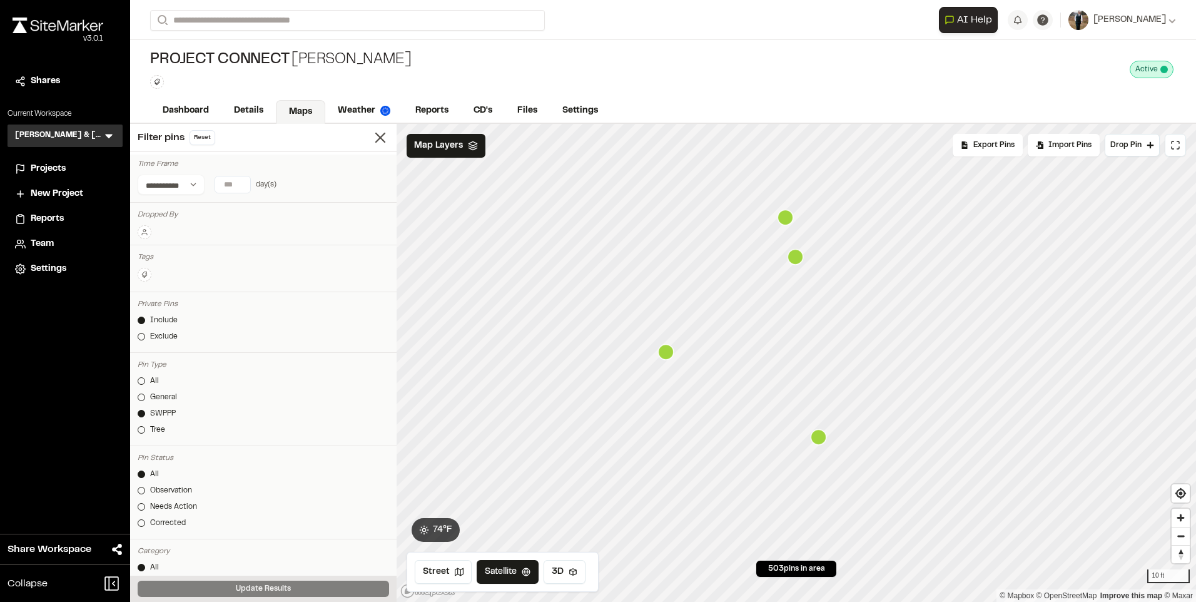
click at [666, 355] on icon "Map marker" at bounding box center [666, 352] width 16 height 16
click at [926, 260] on icon "Map marker" at bounding box center [926, 268] width 16 height 16
click at [803, 365] on icon "Map marker" at bounding box center [796, 363] width 16 height 16
click at [782, 319] on icon "Map marker" at bounding box center [786, 323] width 16 height 16
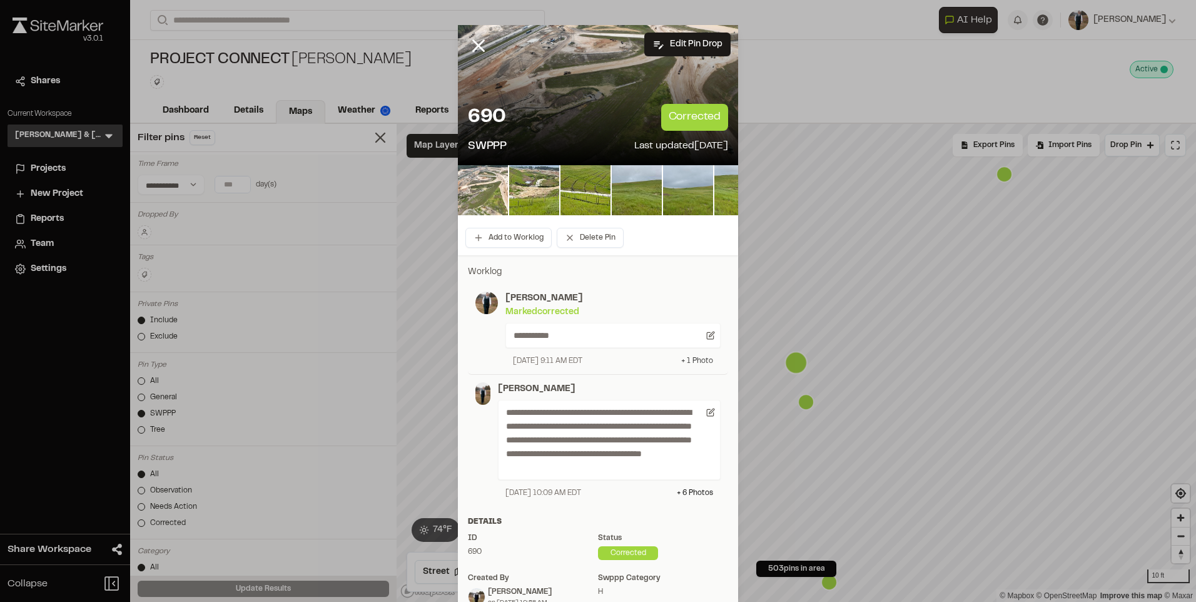
click at [688, 361] on div "+ 1 Photo" at bounding box center [697, 360] width 32 height 11
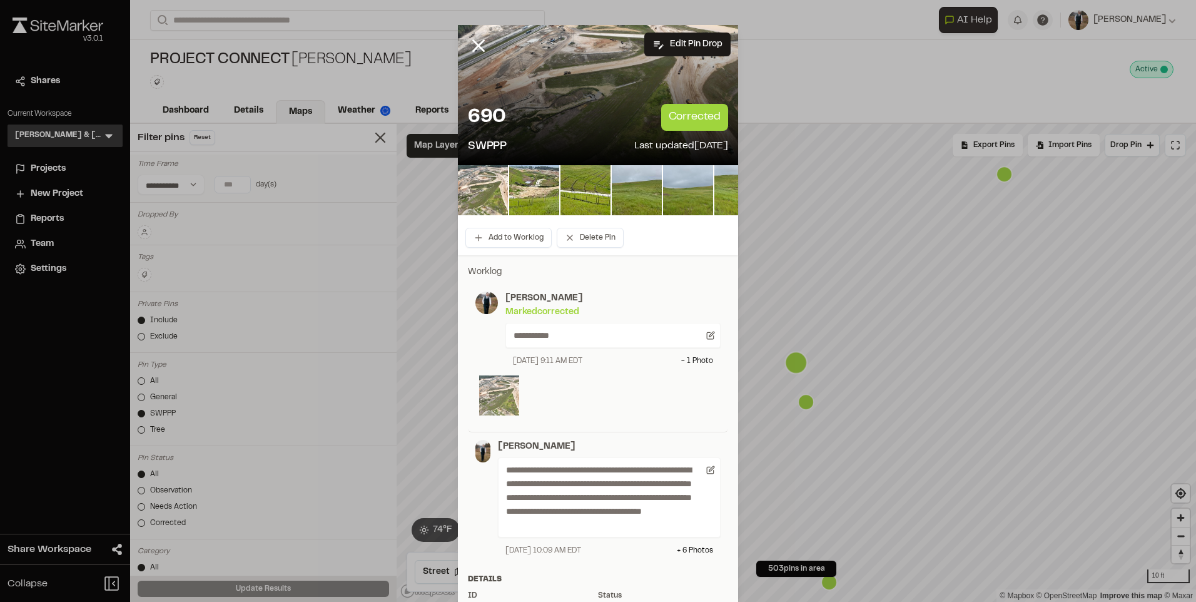
click at [501, 384] on img at bounding box center [499, 395] width 40 height 40
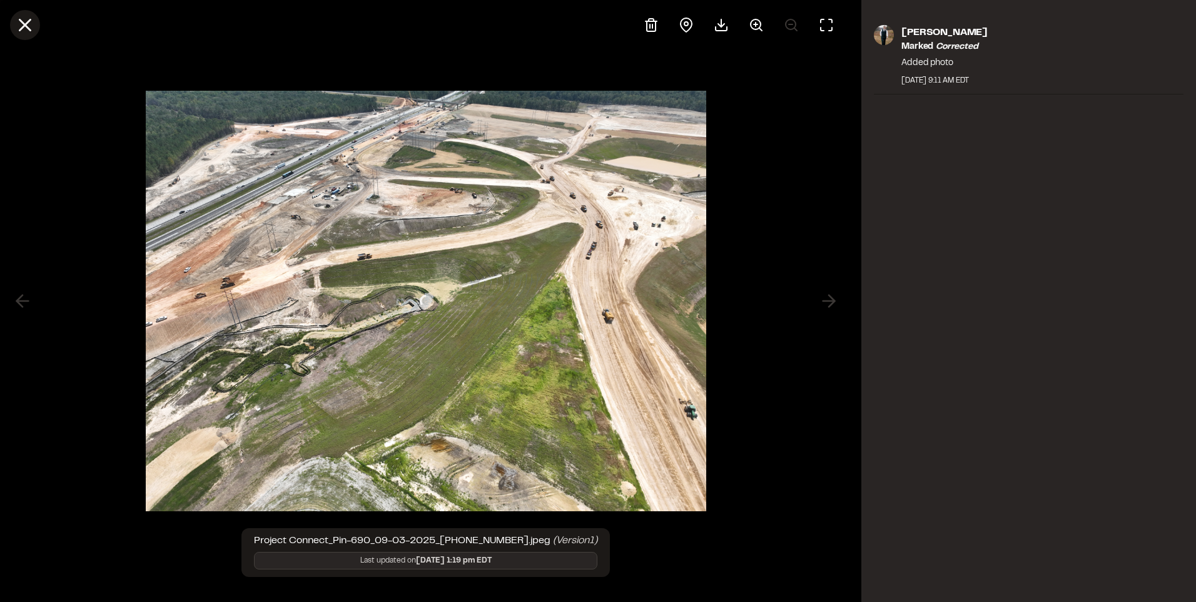
click at [27, 23] on line at bounding box center [25, 25] width 11 height 11
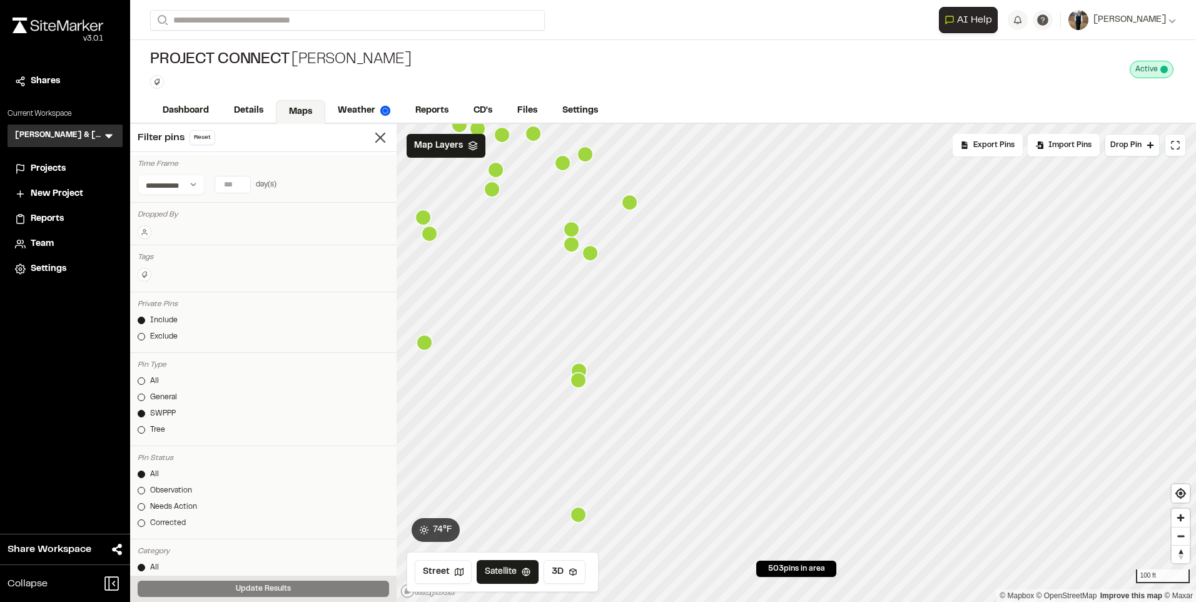
click at [565, 167] on icon "Map marker" at bounding box center [563, 163] width 16 height 16
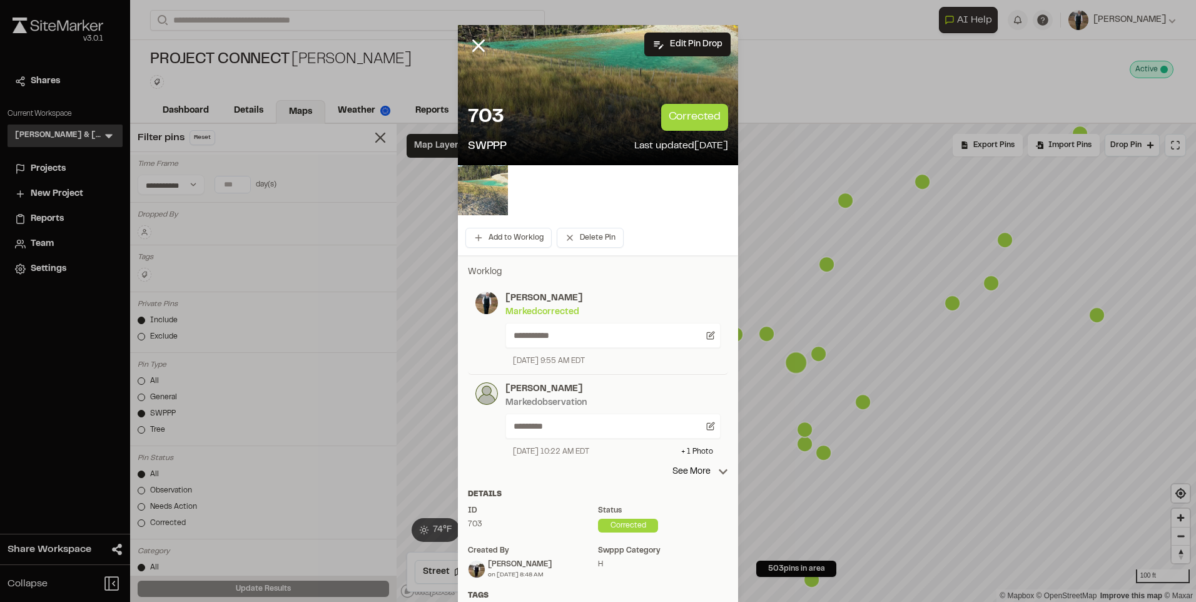
click at [469, 181] on img at bounding box center [483, 190] width 50 height 50
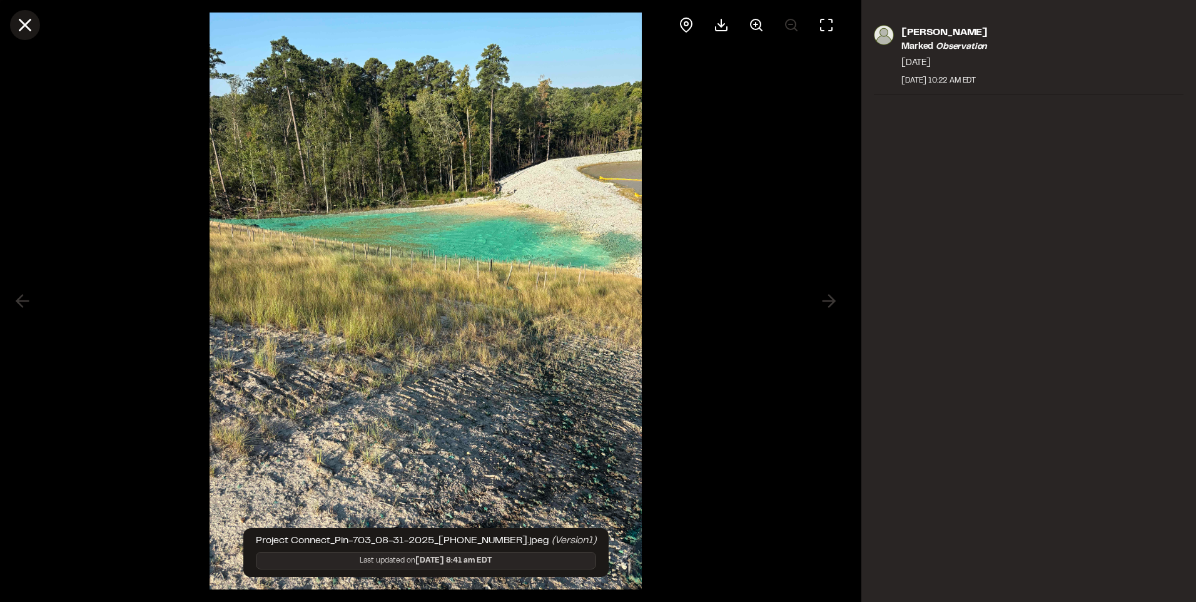
click at [16, 23] on icon at bounding box center [24, 24] width 21 height 21
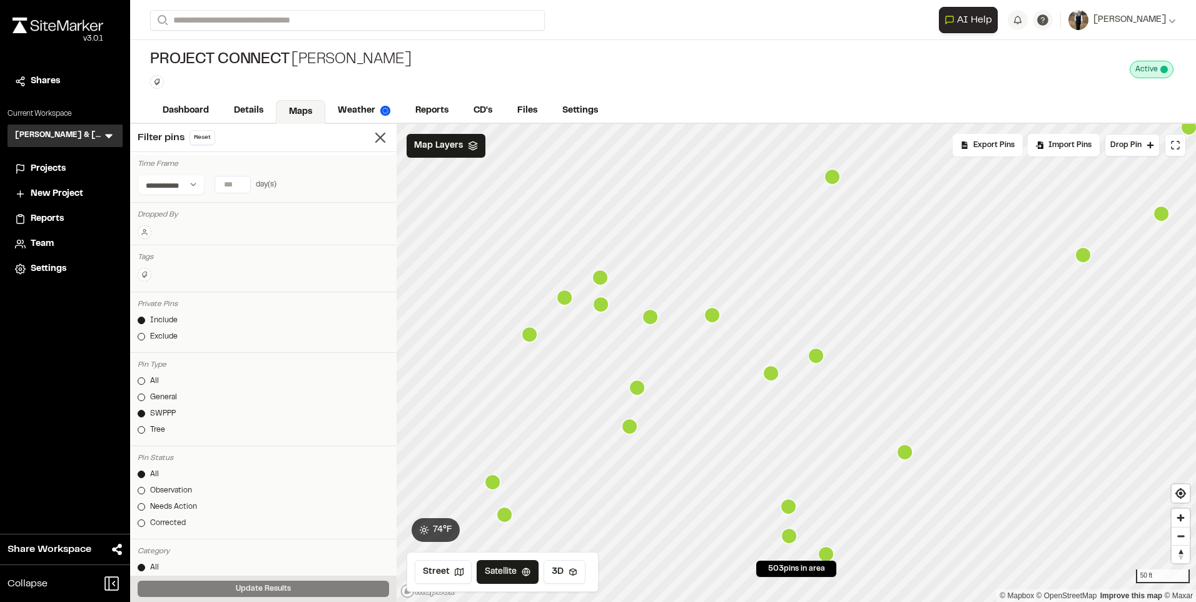
click at [714, 316] on icon "Map marker" at bounding box center [712, 315] width 16 height 16
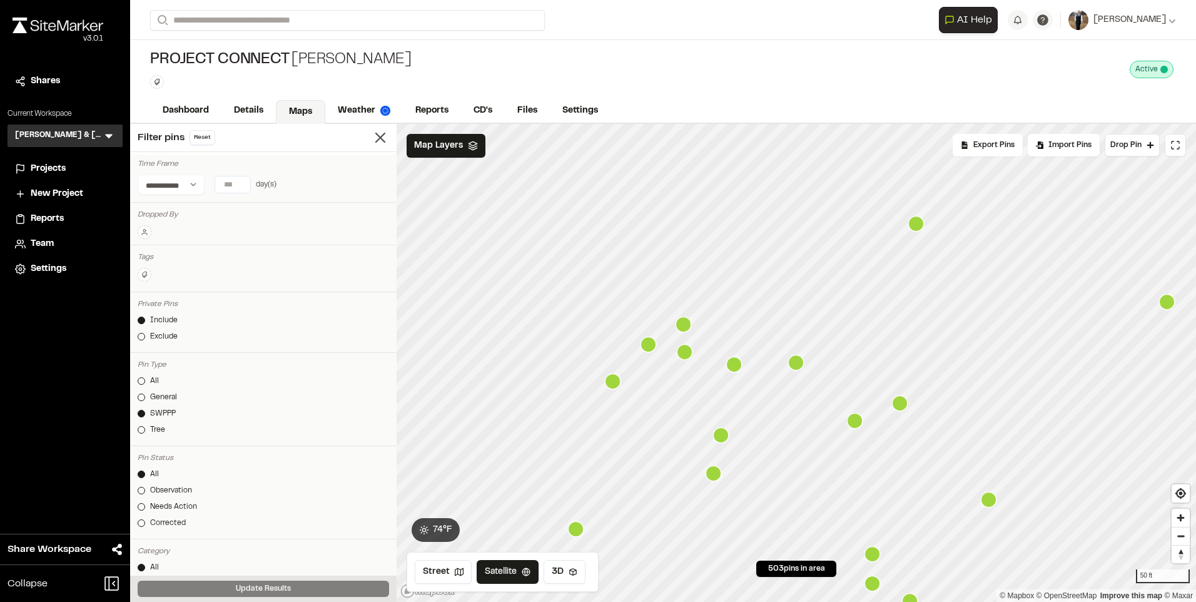
click at [722, 435] on icon "Map marker" at bounding box center [721, 435] width 16 height 16
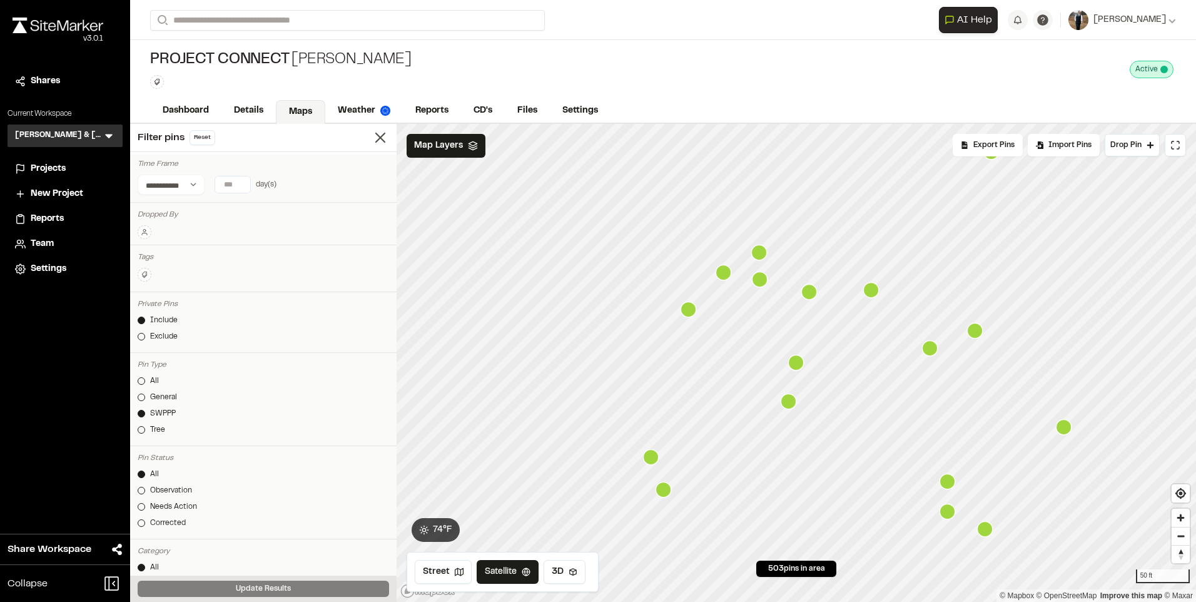
click at [1059, 426] on icon "Map marker" at bounding box center [1064, 427] width 16 height 16
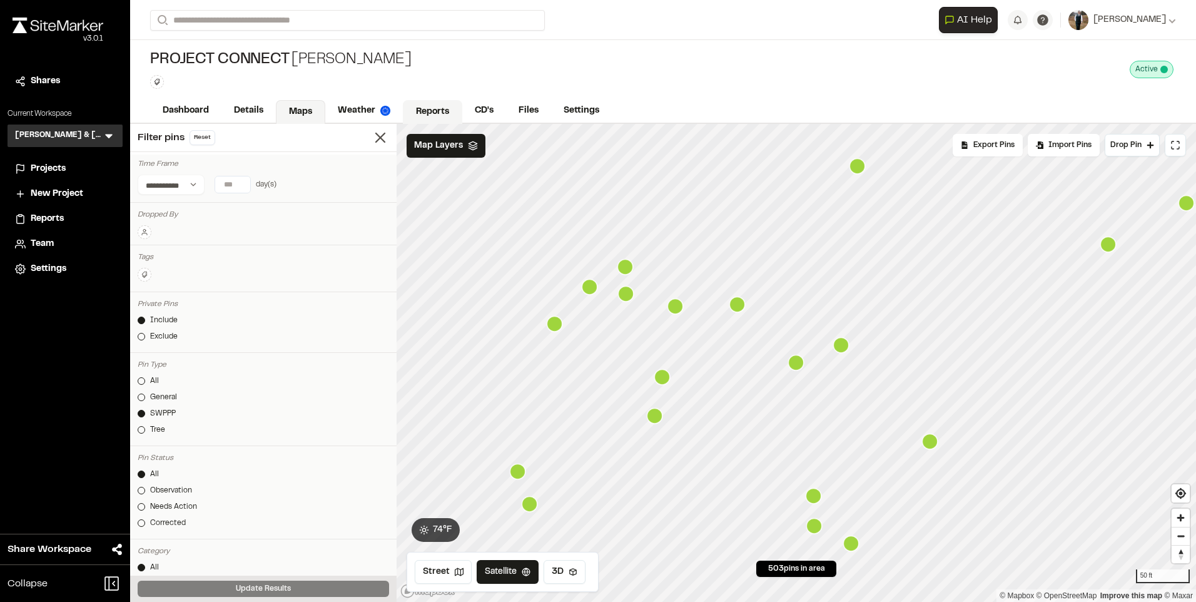
click at [420, 121] on link "Reports" at bounding box center [432, 112] width 59 height 24
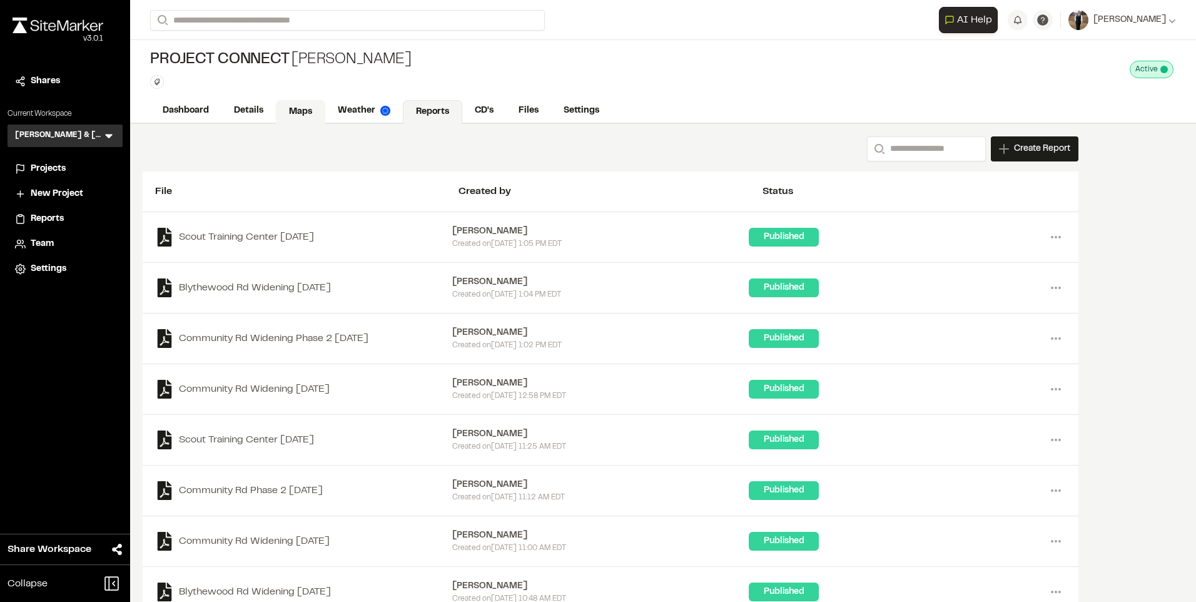
click at [291, 111] on link "Maps" at bounding box center [300, 112] width 49 height 24
